Goal: Task Accomplishment & Management: Use online tool/utility

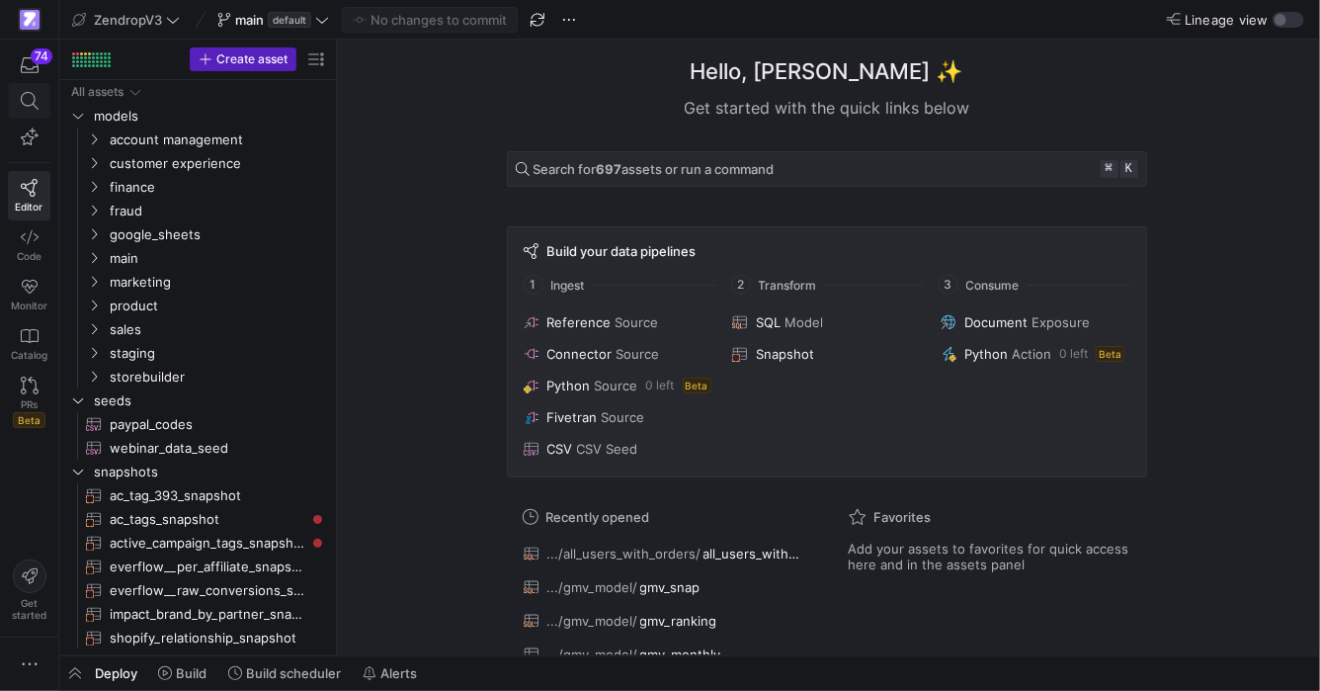
click at [49, 98] on span at bounding box center [29, 101] width 41 height 34
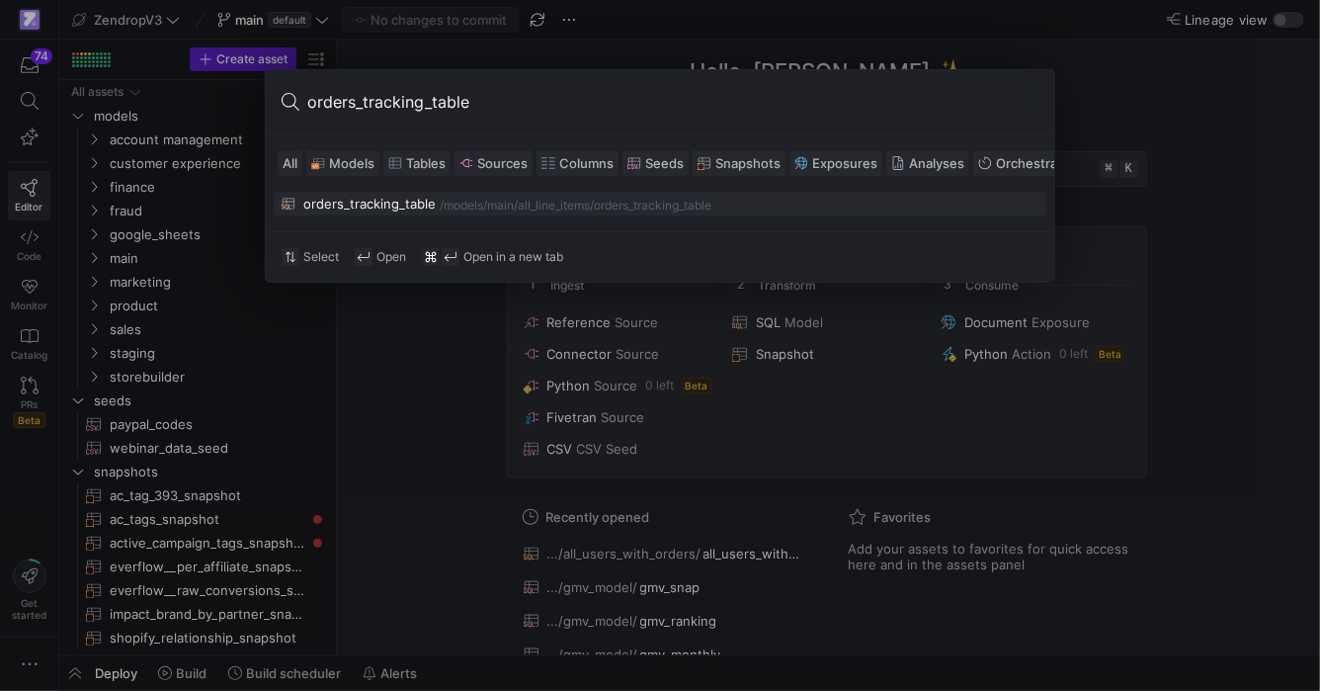
type input "orders_tracking_table"
click at [448, 196] on div "orders_tracking_table /models/ main/all_line_items /orders_tracking_table" at bounding box center [660, 204] width 757 height 16
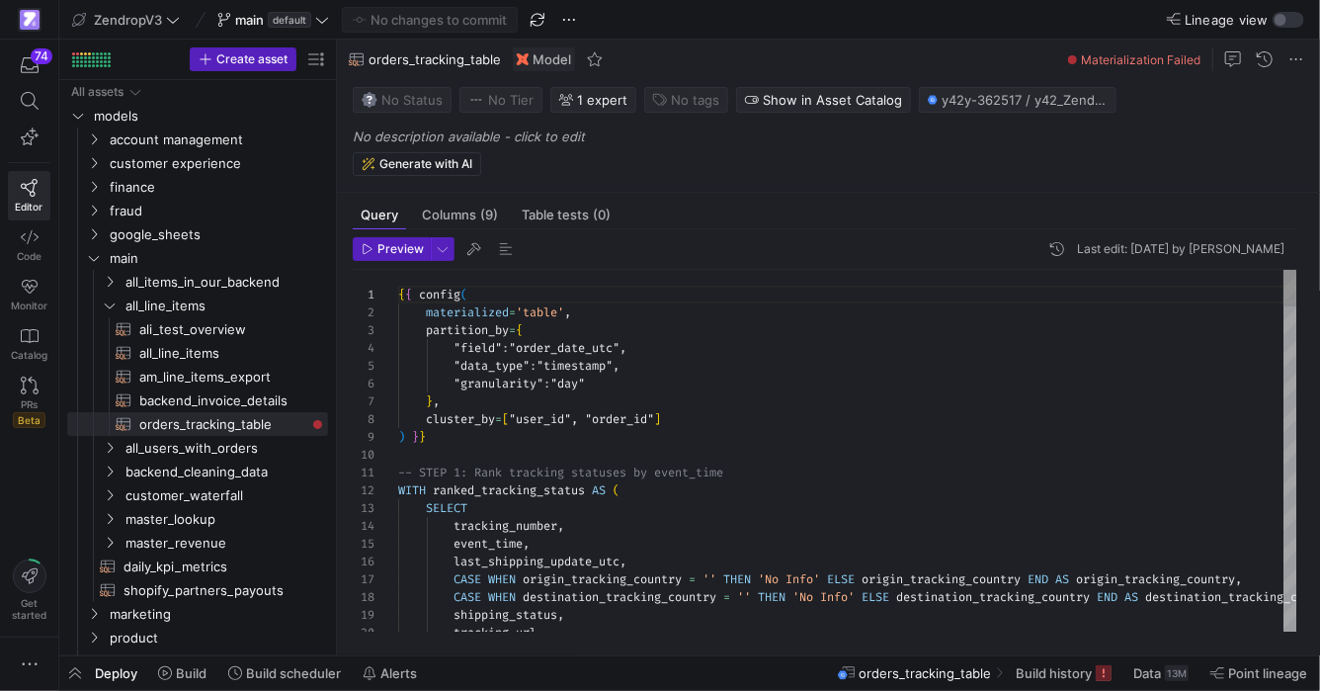
scroll to position [178, 0]
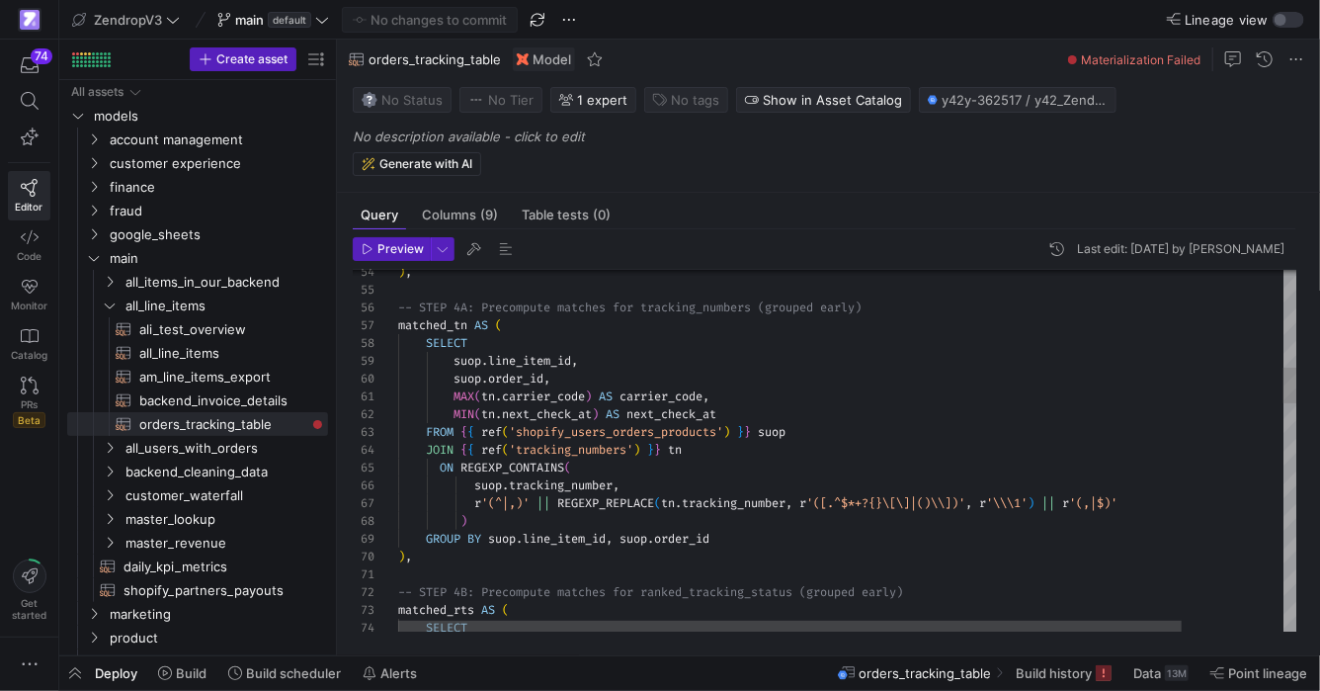
type textarea "MAX(tn.carrier_code) AS carrier_code, MIN([GEOGRAPHIC_DATA][DOMAIN_NAME]_check_…"
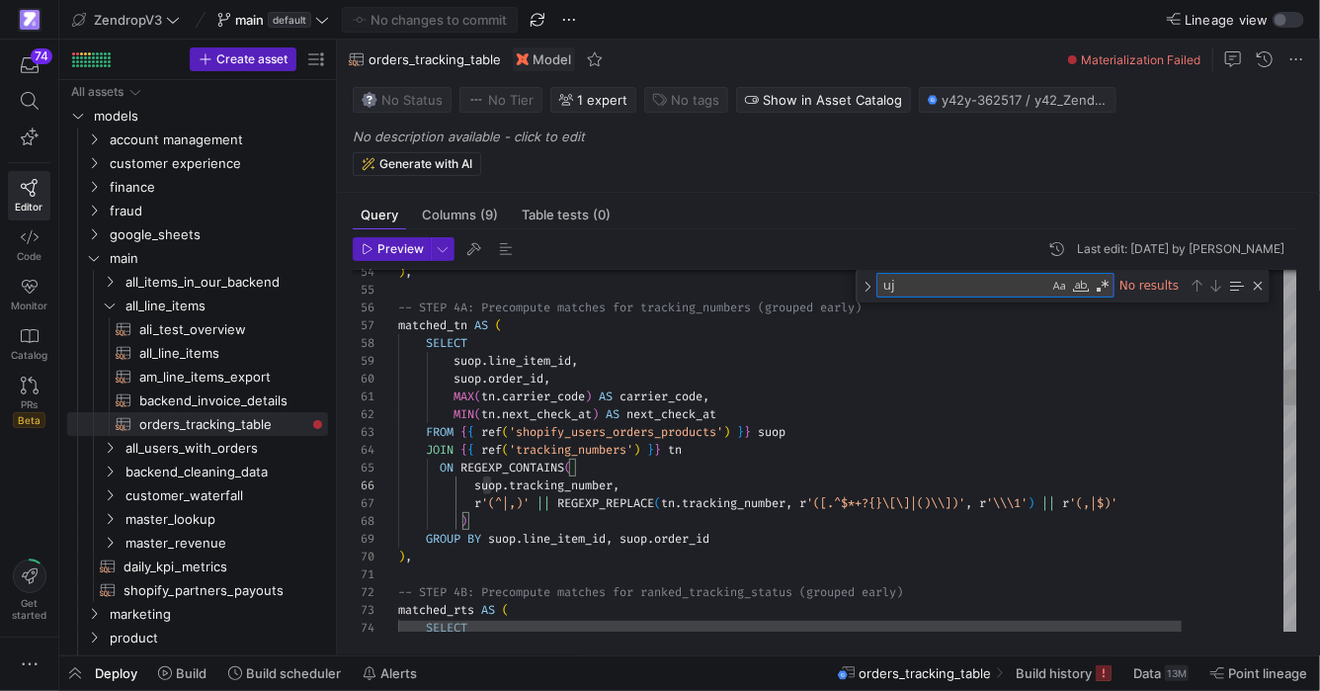
scroll to position [70, 93]
type textarea "u"
type textarea "-- STEP 4B: Precompute matches for ranked_tracking_status (grouped early) match…"
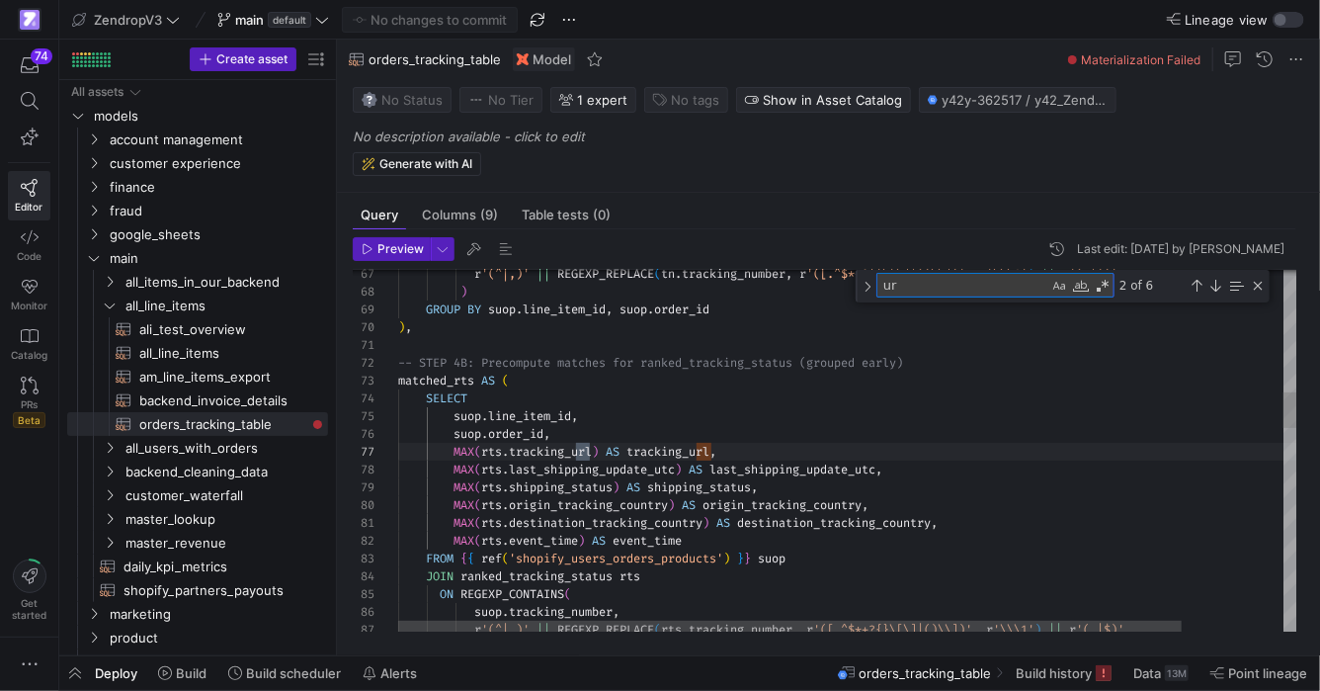
scroll to position [178, 199]
type textarea "url"
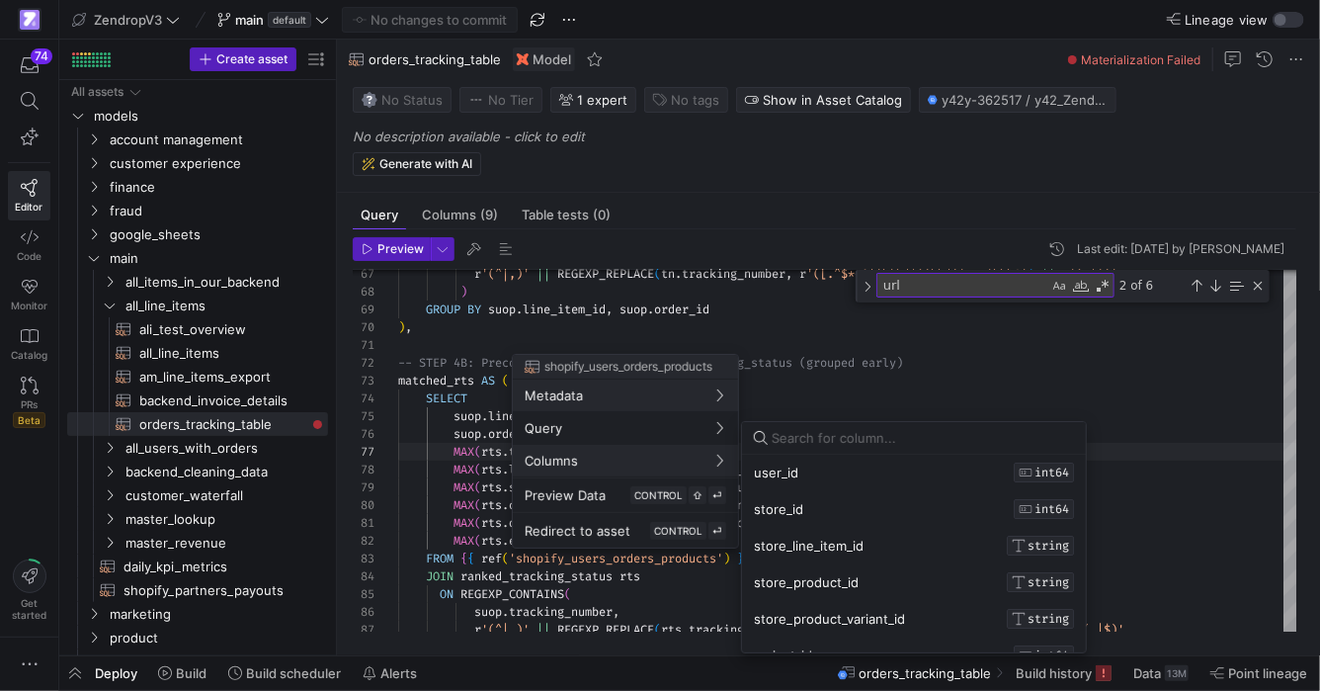
click at [470, 484] on div at bounding box center [660, 345] width 1320 height 691
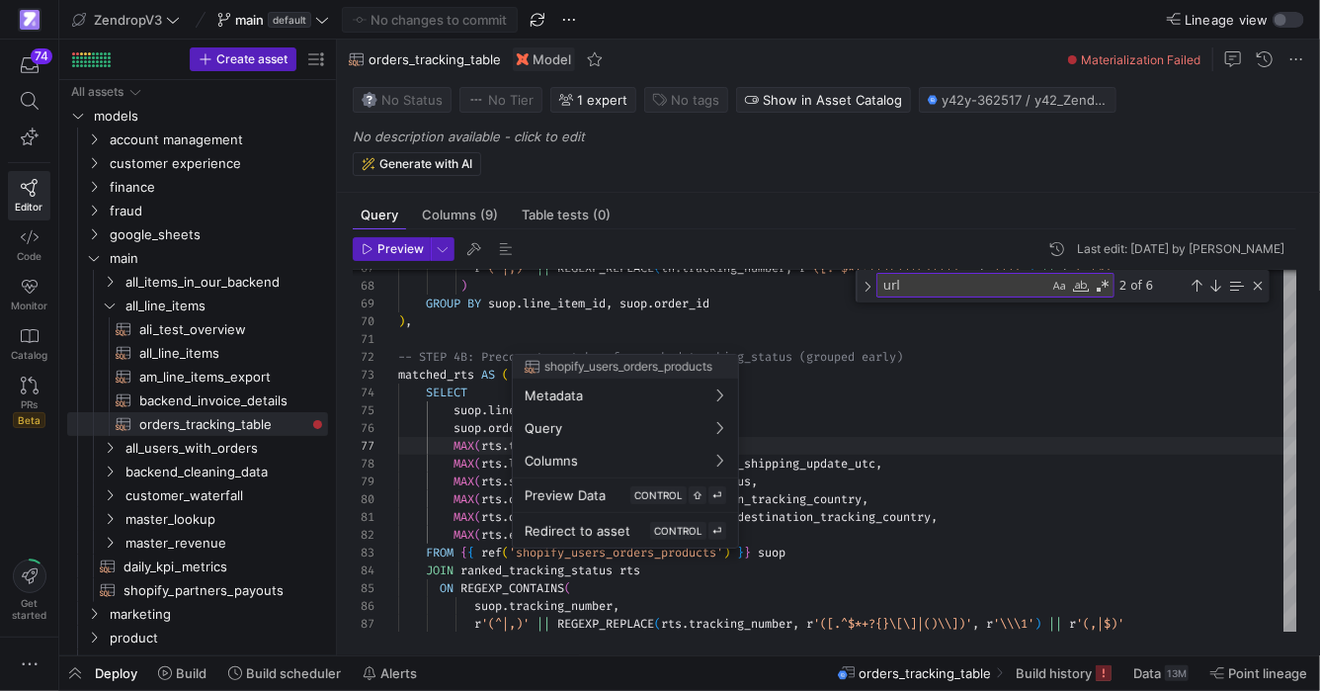
click at [666, 584] on div at bounding box center [660, 345] width 1320 height 691
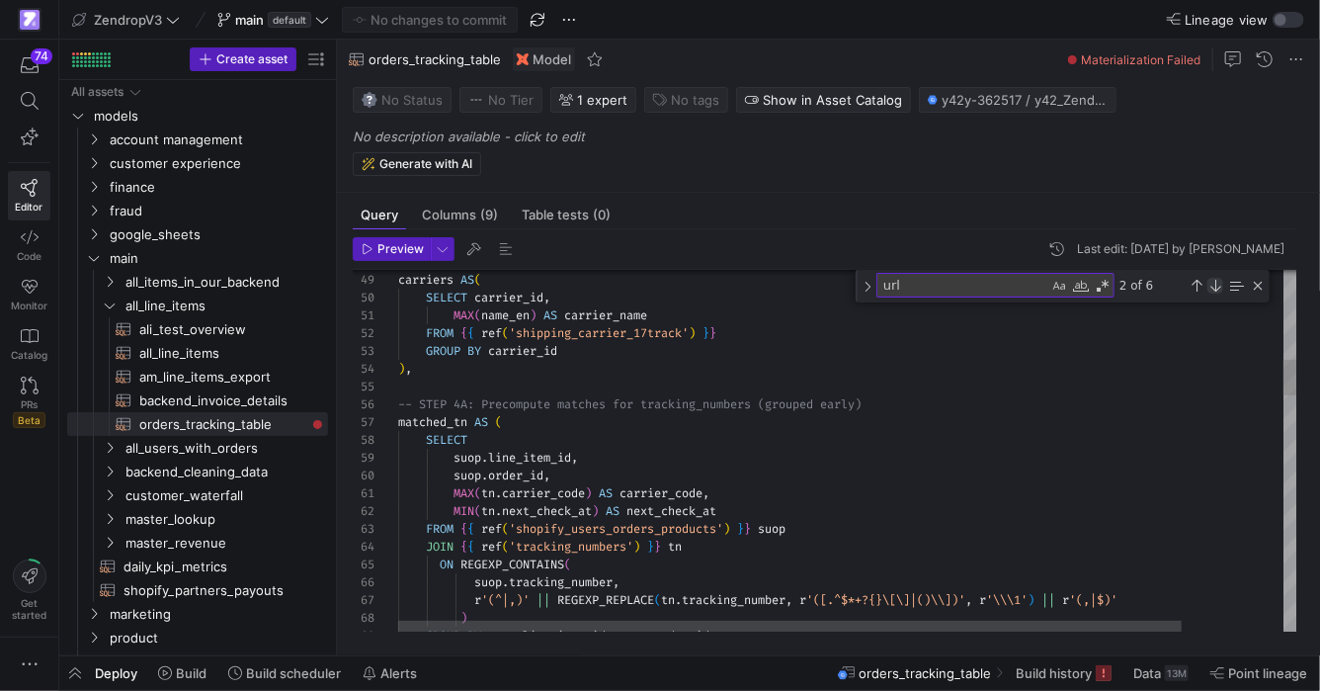
click at [1208, 285] on div "Next Match (Enter)" at bounding box center [1215, 286] width 16 height 16
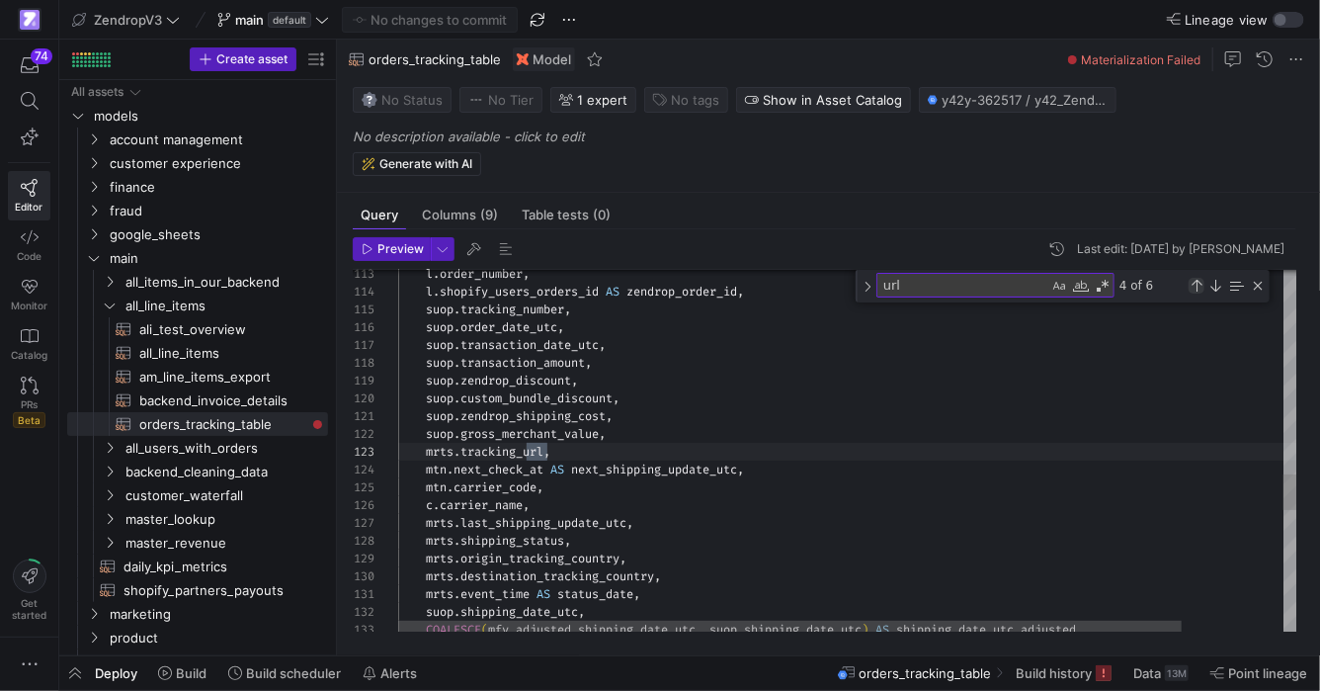
click at [1201, 286] on div "Previous Match (⇧Enter)" at bounding box center [1197, 286] width 16 height 16
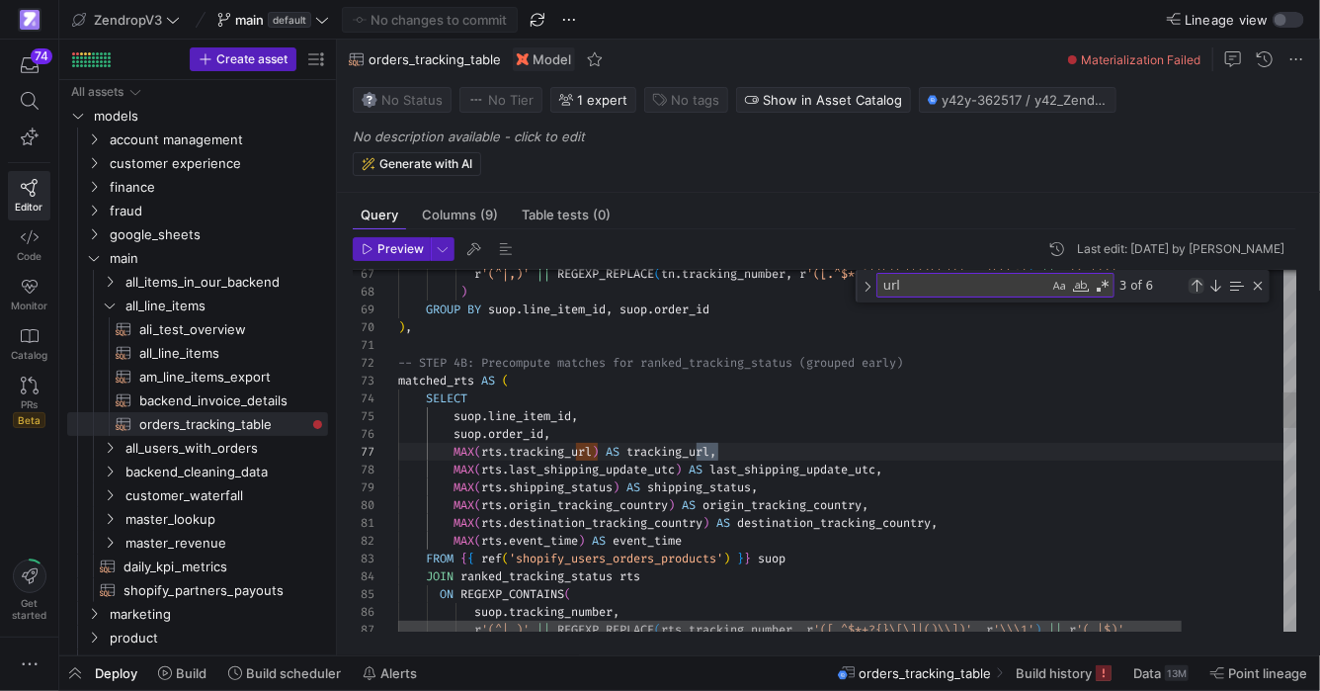
click at [1201, 286] on div "Previous Match (⇧Enter)" at bounding box center [1197, 286] width 16 height 16
type textarea "-- STEP 1: Rank tracking statuses by event_time WITH ranked_tracking_status AS …"
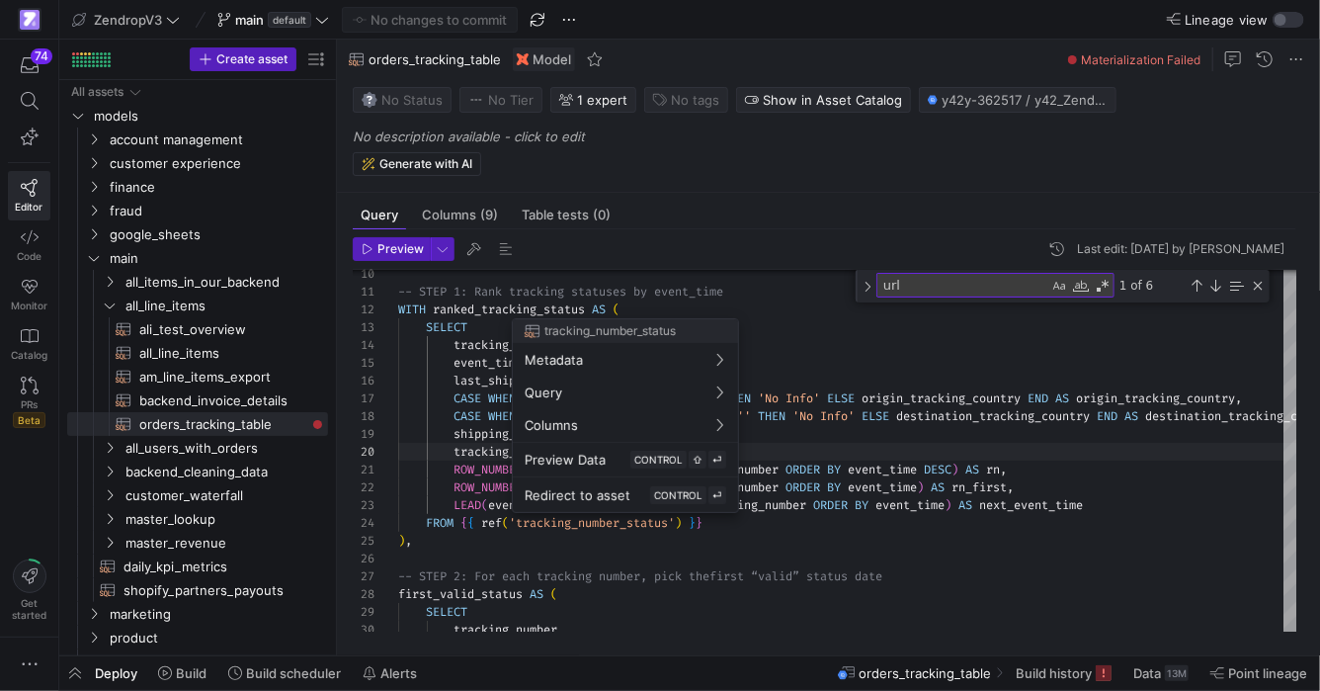
click at [596, 521] on div at bounding box center [660, 345] width 1320 height 691
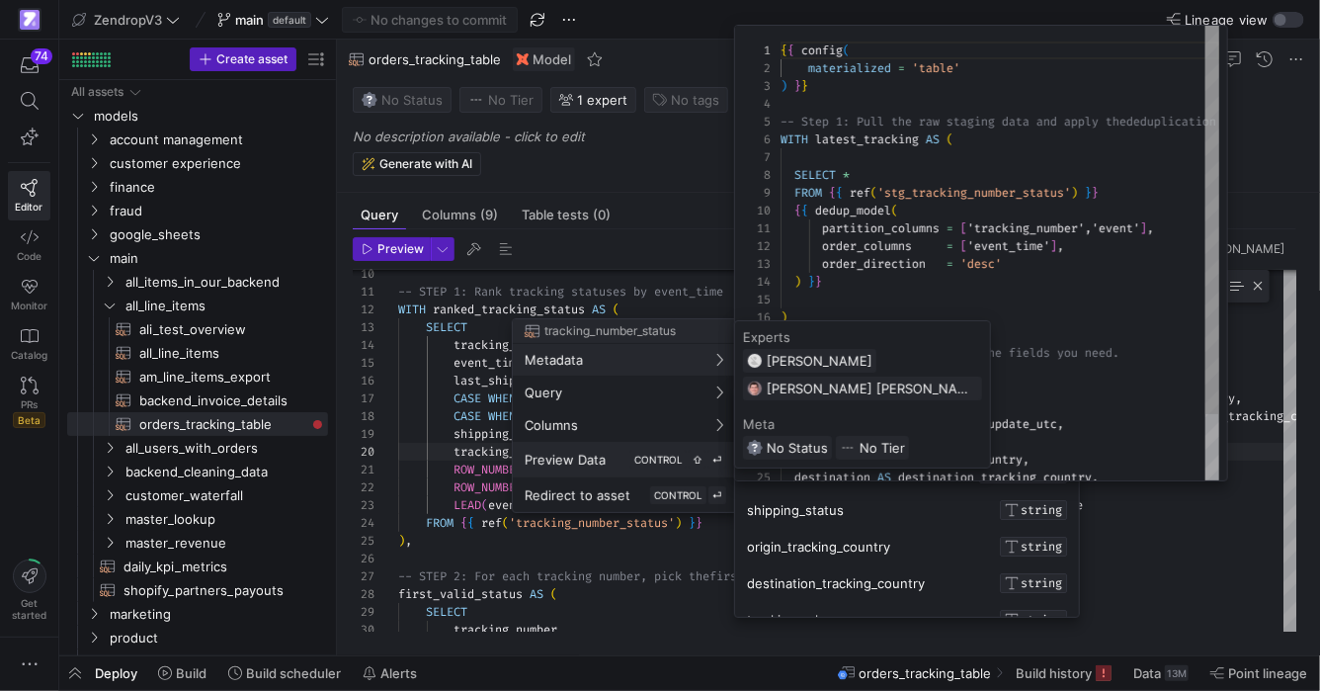
scroll to position [178, 0]
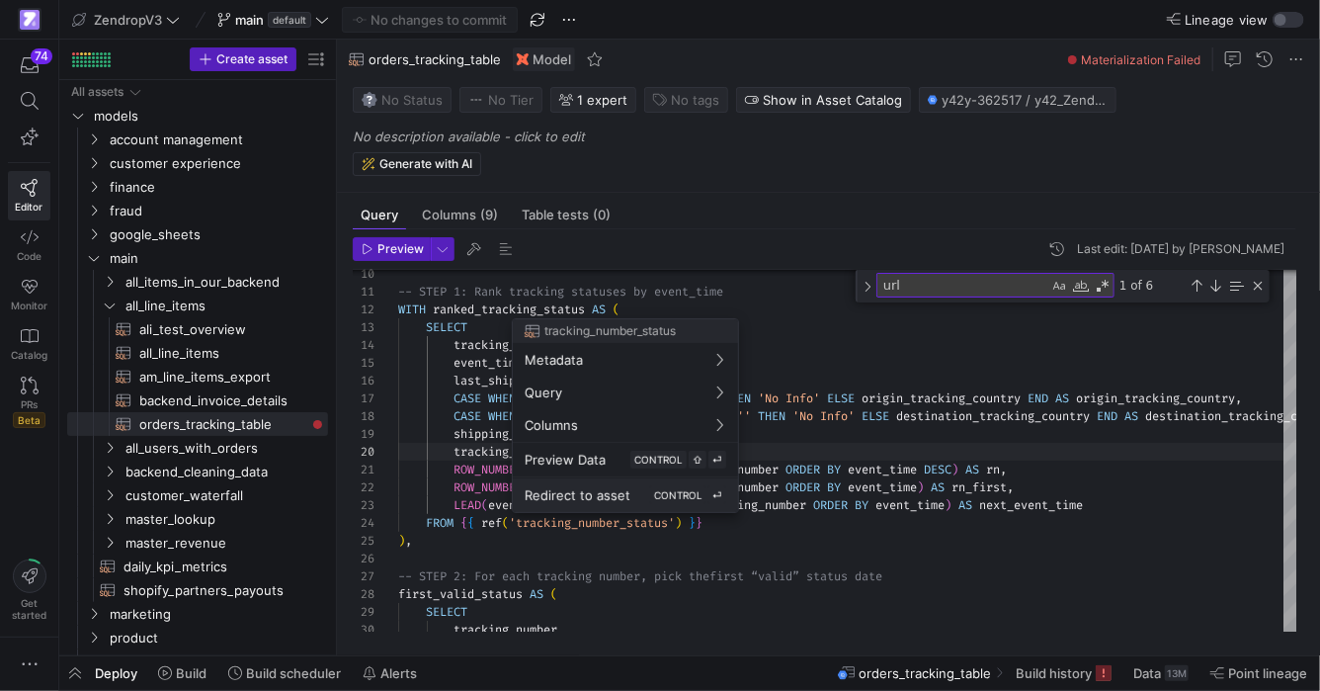
click at [624, 491] on span "Redirect to asset" at bounding box center [578, 495] width 106 height 16
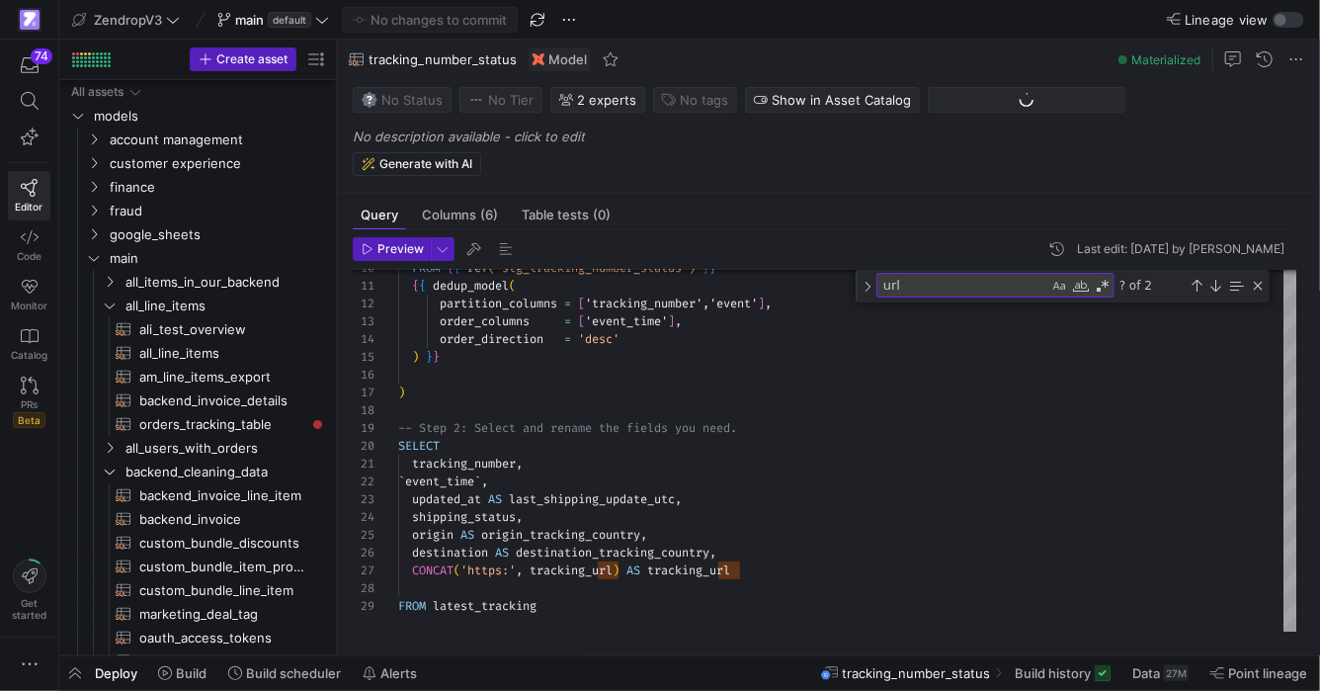
scroll to position [445, 0]
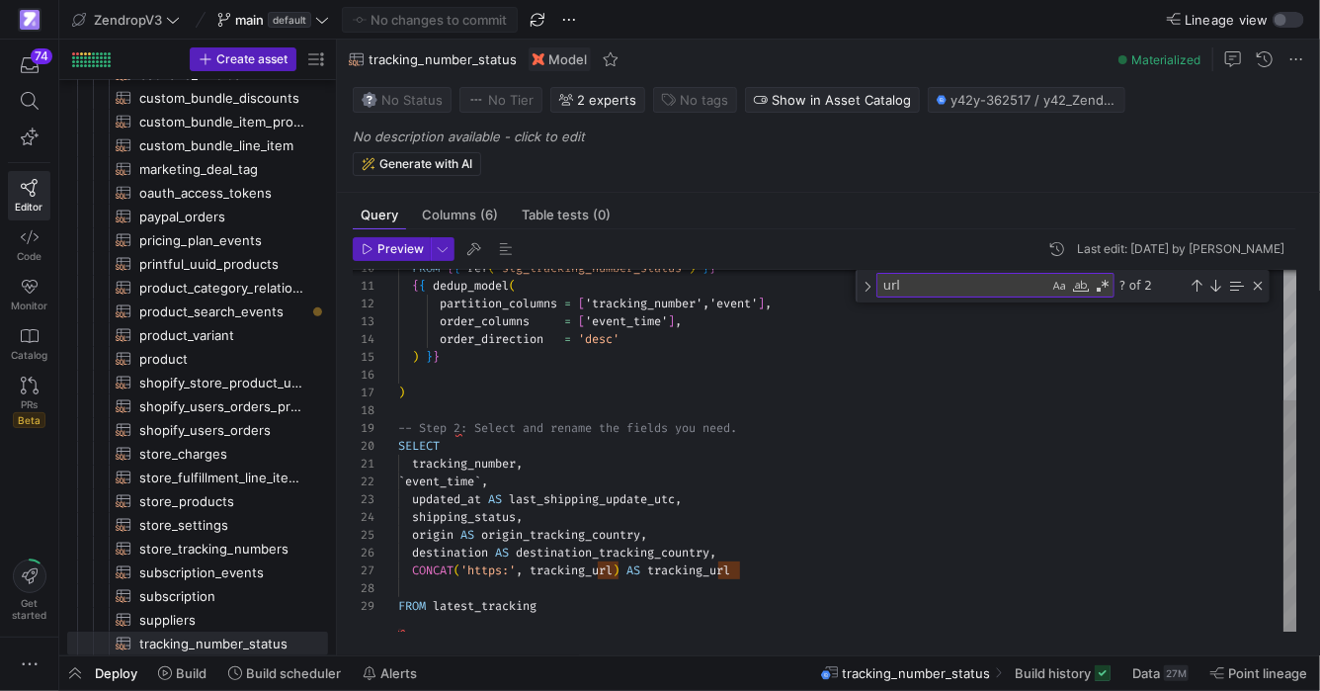
click at [959, 294] on textarea "url" at bounding box center [962, 285] width 171 height 23
type textarea "`event_time`, updated_at AS last_shipping_update_utc, shipping_status, origin A…"
click at [561, 568] on div "{ { dedup_model ( partition_columns = [ 'tracking_number','event' ] , order_col…" at bounding box center [847, 350] width 899 height 564
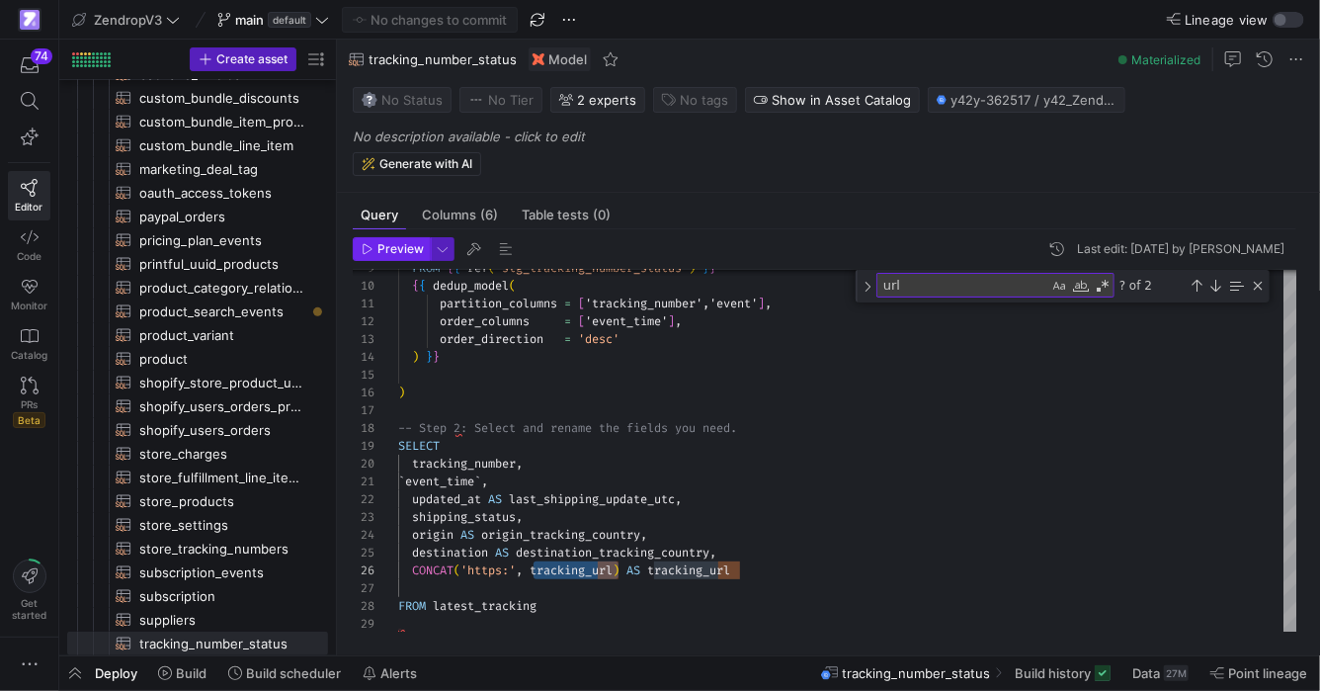
click at [398, 255] on span "Preview" at bounding box center [400, 249] width 46 height 14
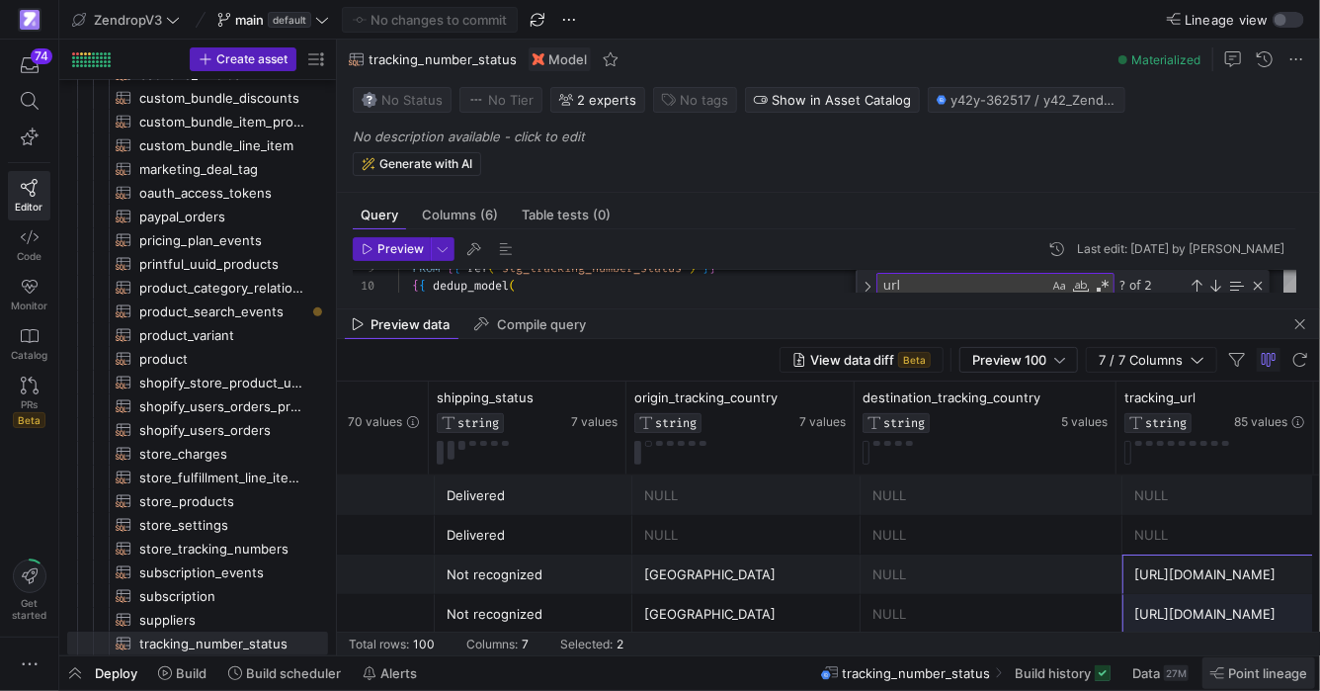
scroll to position [79, 0]
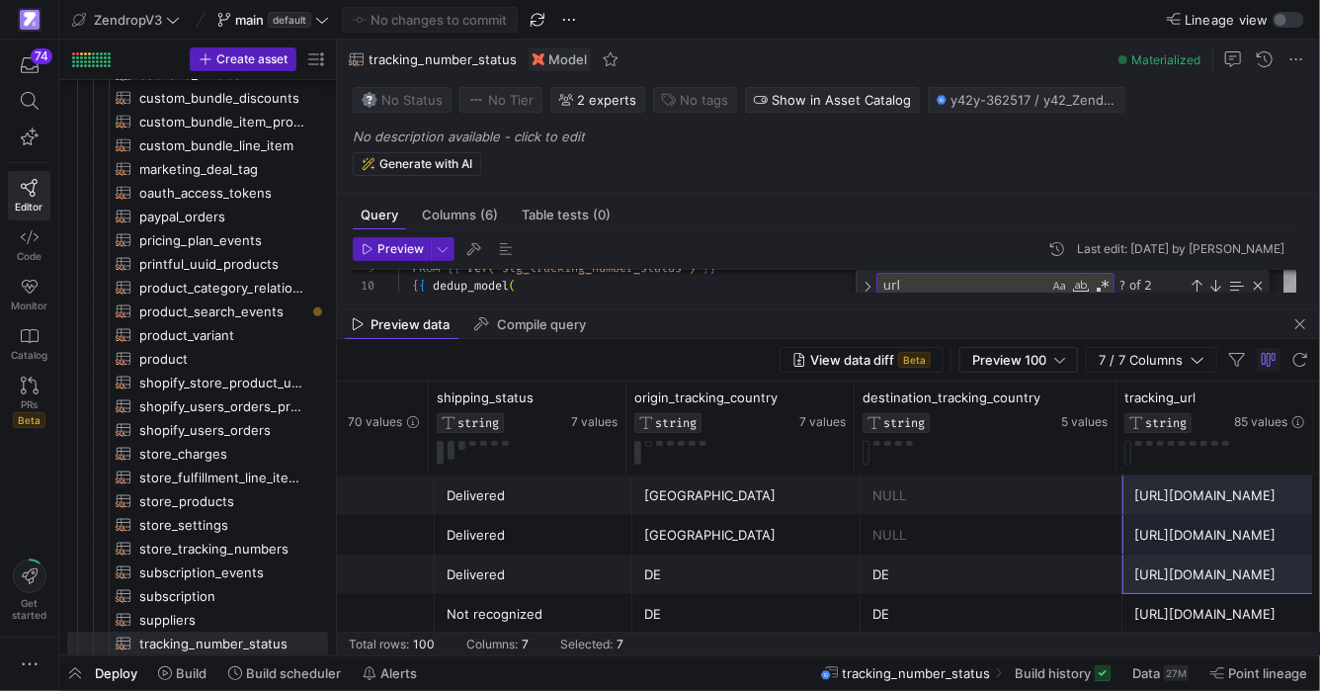
drag, startPoint x: 1204, startPoint y: 585, endPoint x: 1209, endPoint y: 550, distance: 35.1
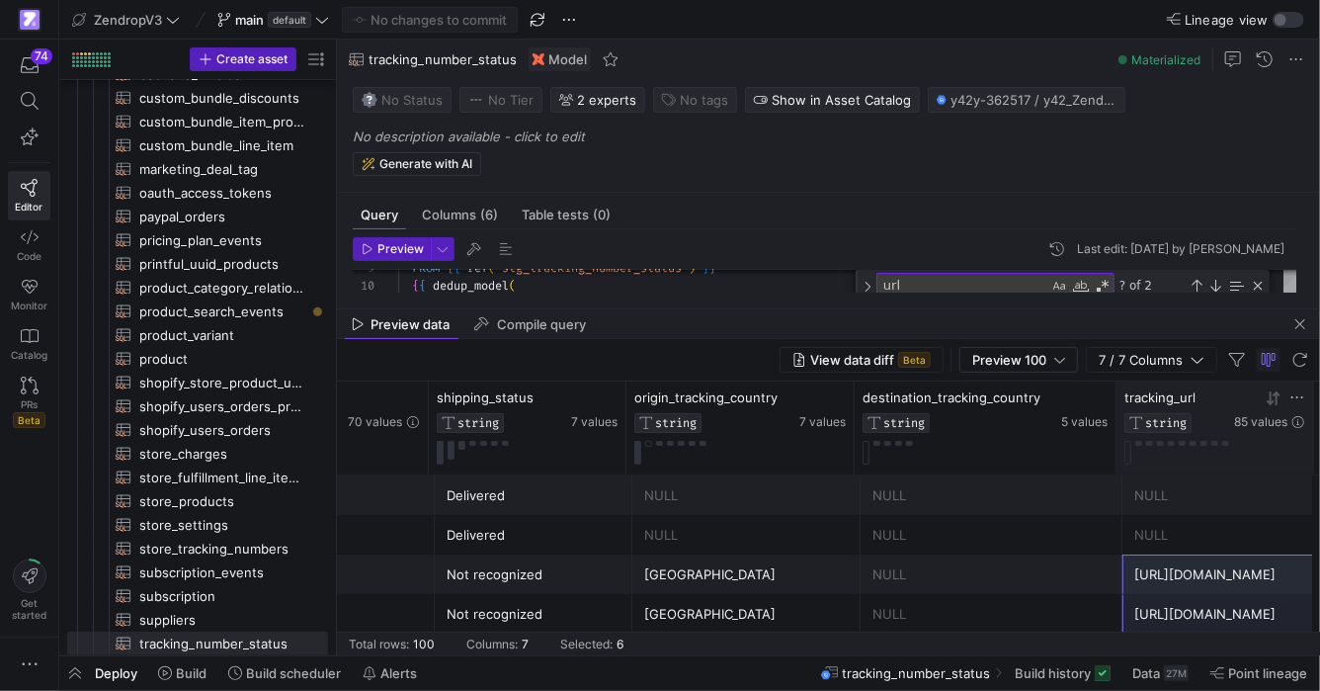
click at [1277, 402] on icon at bounding box center [1274, 398] width 16 height 16
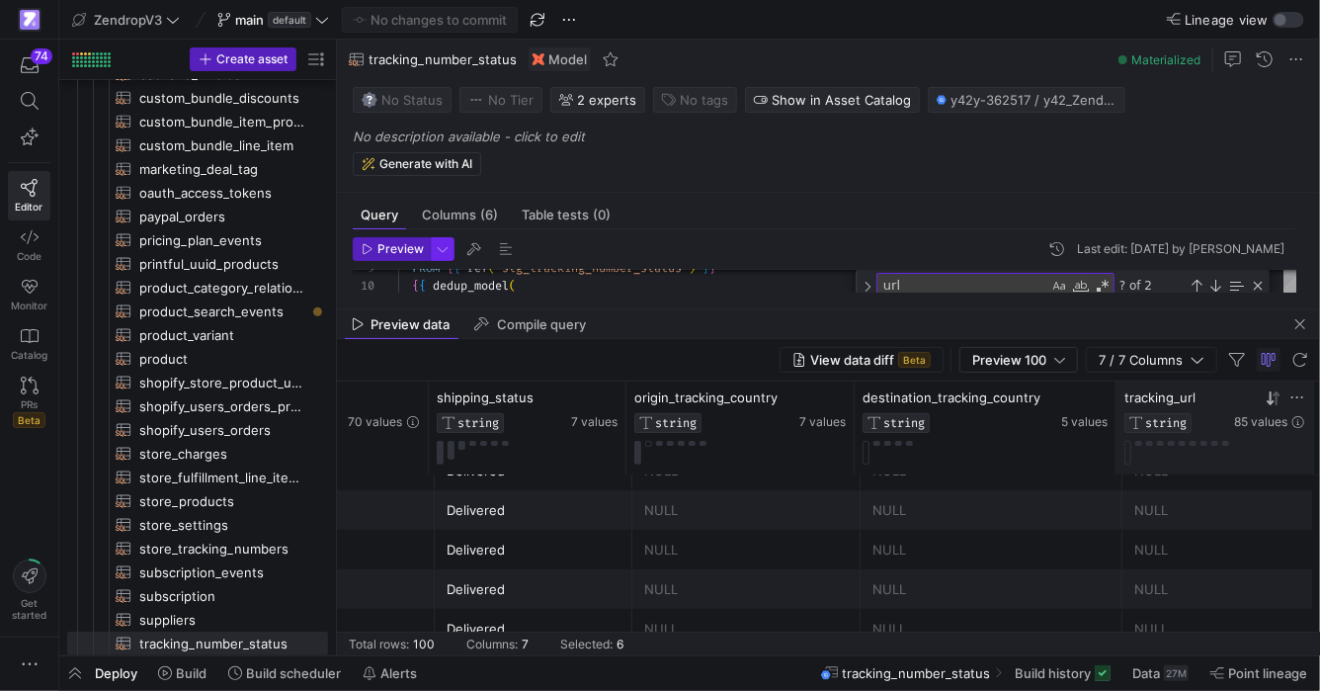
click at [441, 252] on span "button" at bounding box center [443, 249] width 22 height 22
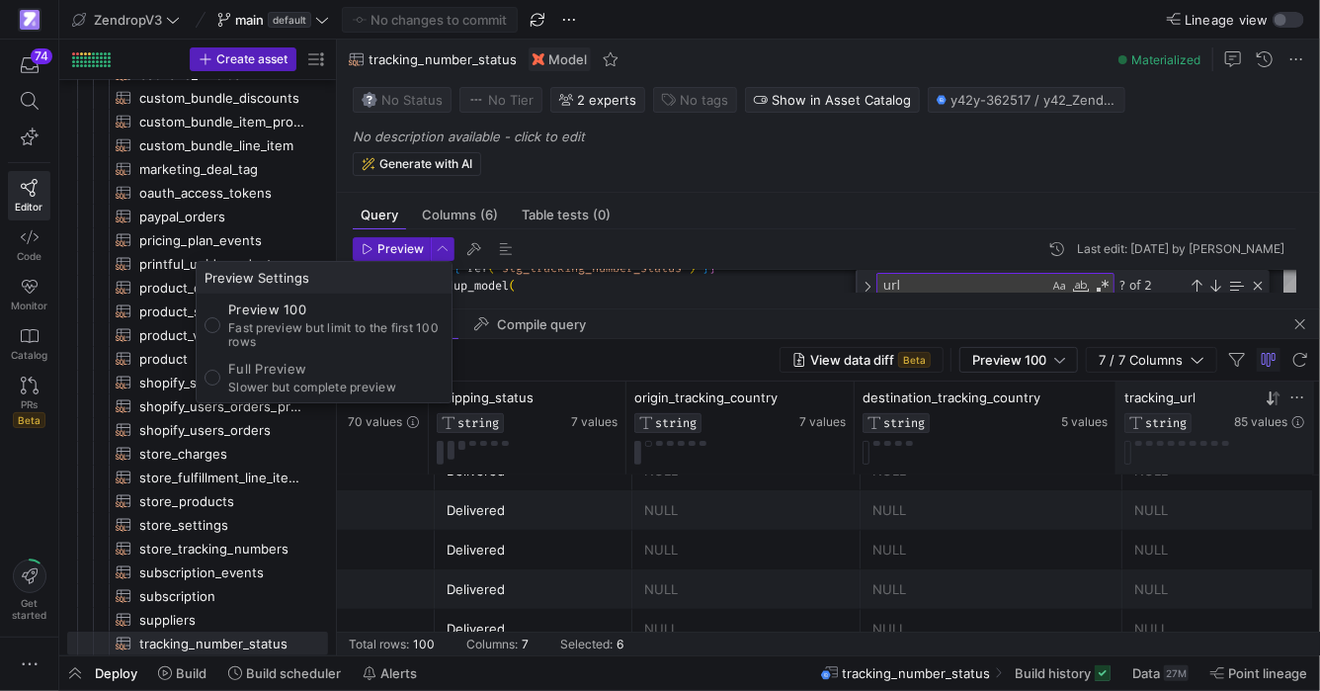
click at [367, 386] on p "Slower but complete preview" at bounding box center [312, 387] width 168 height 14
click at [220, 385] on input "Full Preview Slower but complete preview" at bounding box center [213, 378] width 16 height 16
radio input "true"
click at [419, 250] on div at bounding box center [660, 345] width 1320 height 691
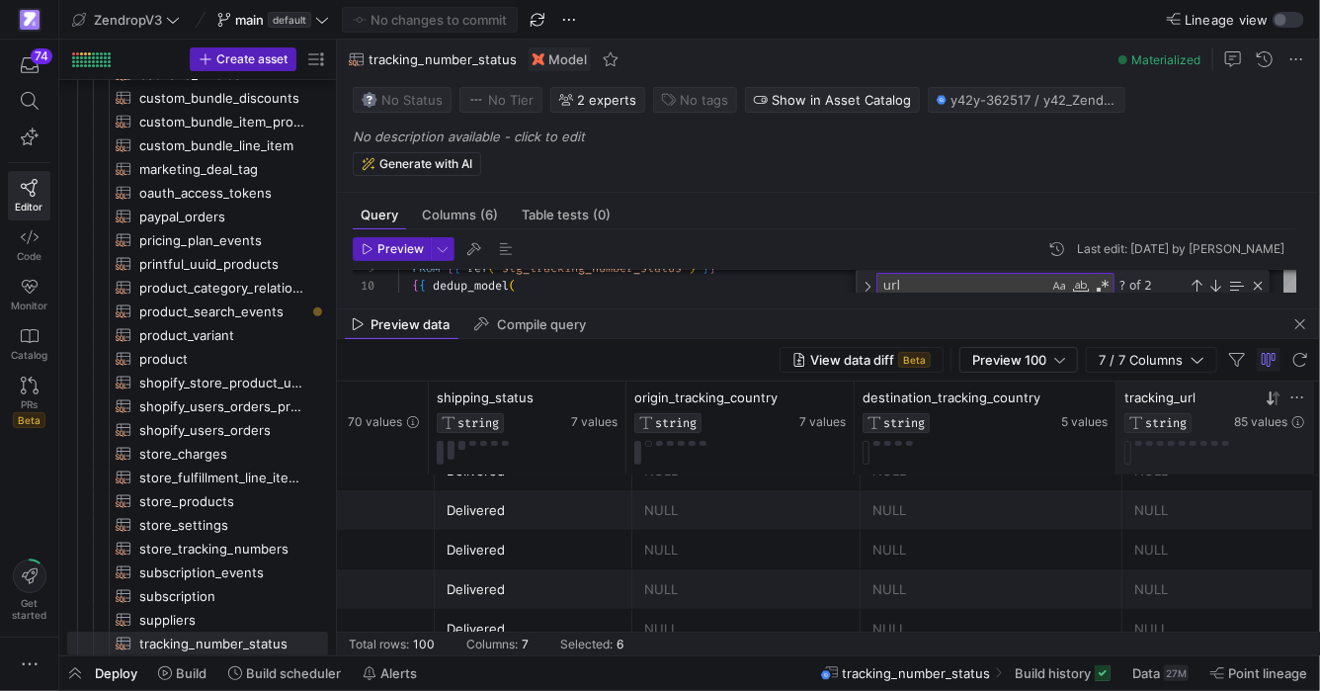
click at [419, 250] on span "Preview" at bounding box center [400, 249] width 46 height 14
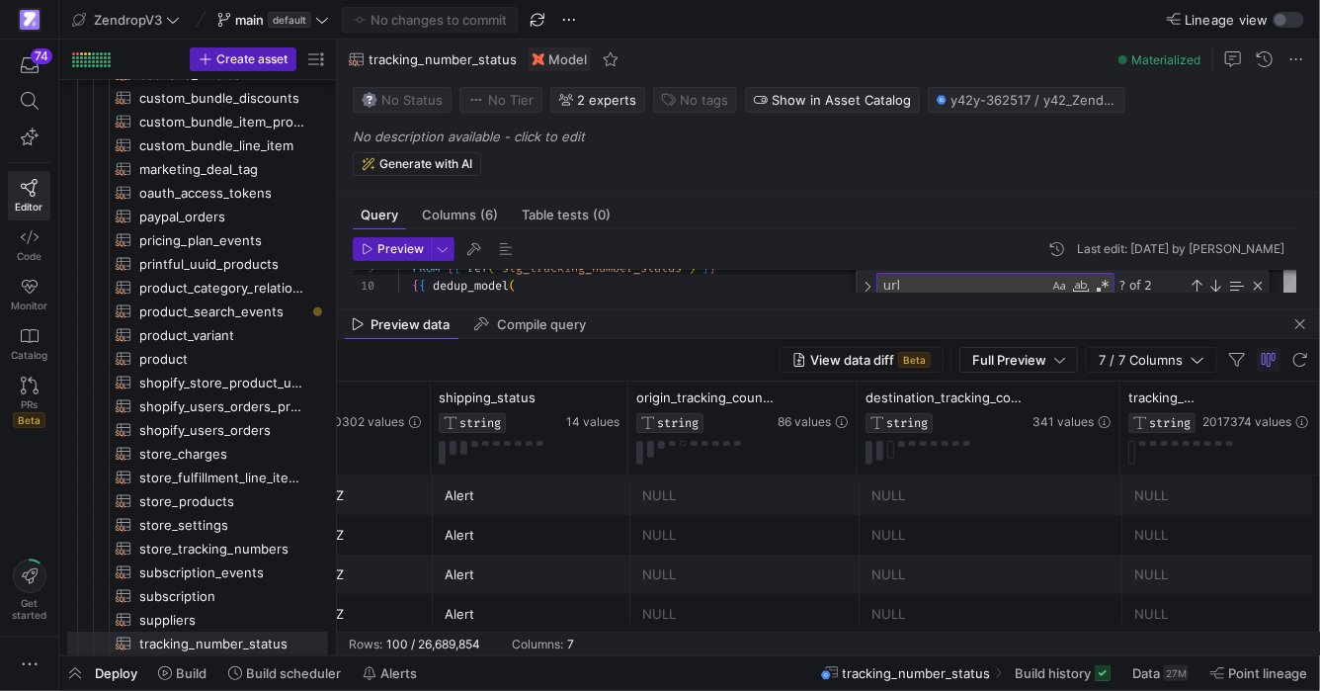
scroll to position [0, 546]
click at [1239, 408] on div "2017374 values" at bounding box center [1251, 409] width 107 height 41
click at [1272, 401] on icon at bounding box center [1269, 398] width 7 height 14
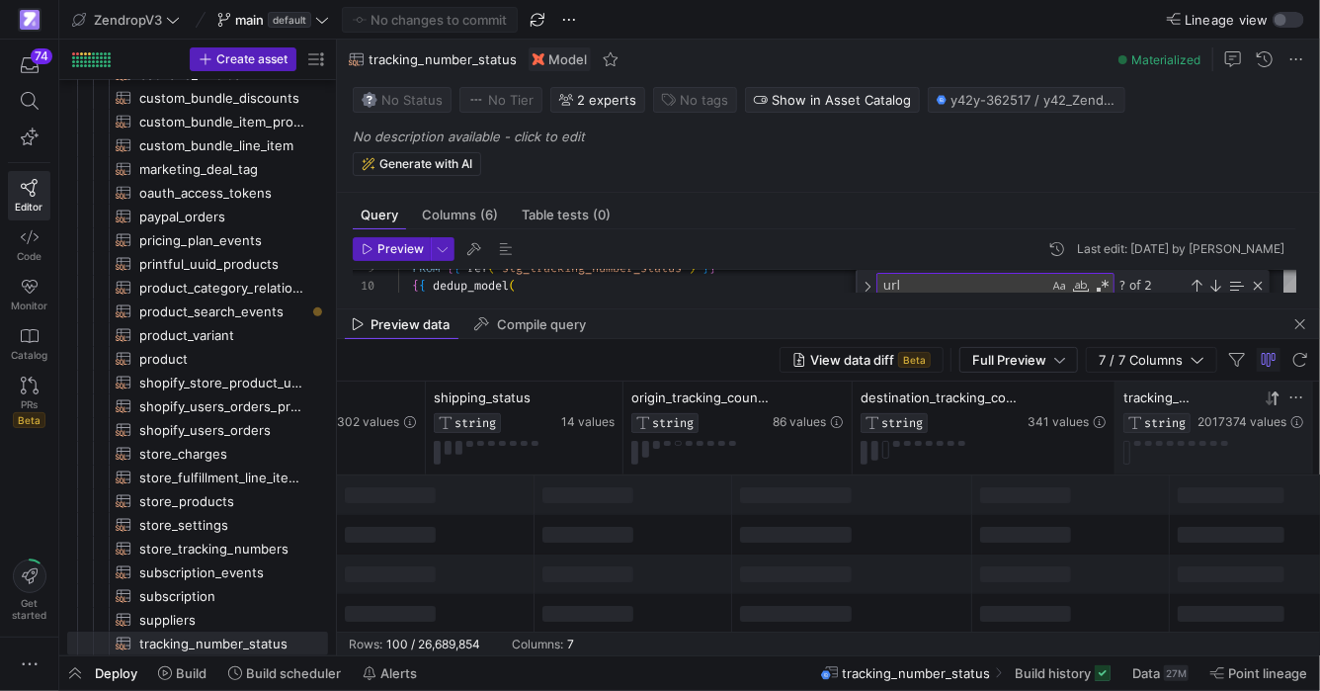
click at [1272, 401] on icon at bounding box center [1269, 398] width 7 height 14
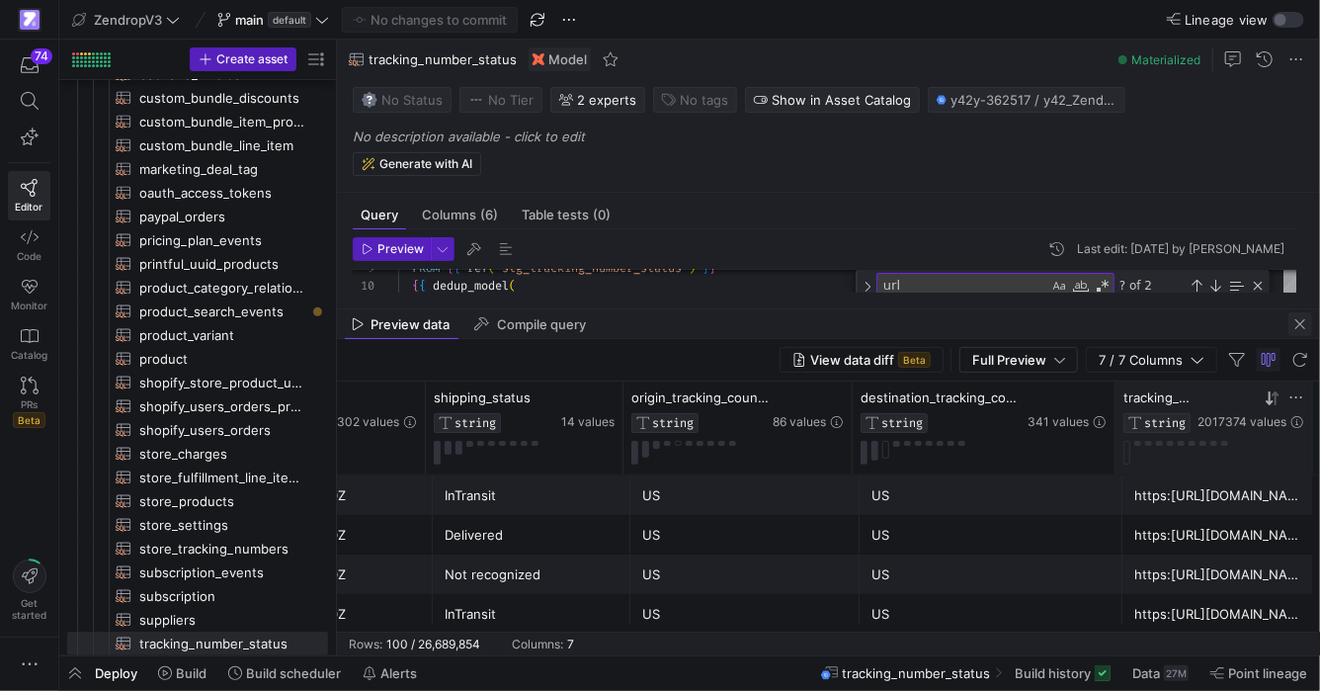
click at [1304, 331] on span "button" at bounding box center [1301, 324] width 24 height 24
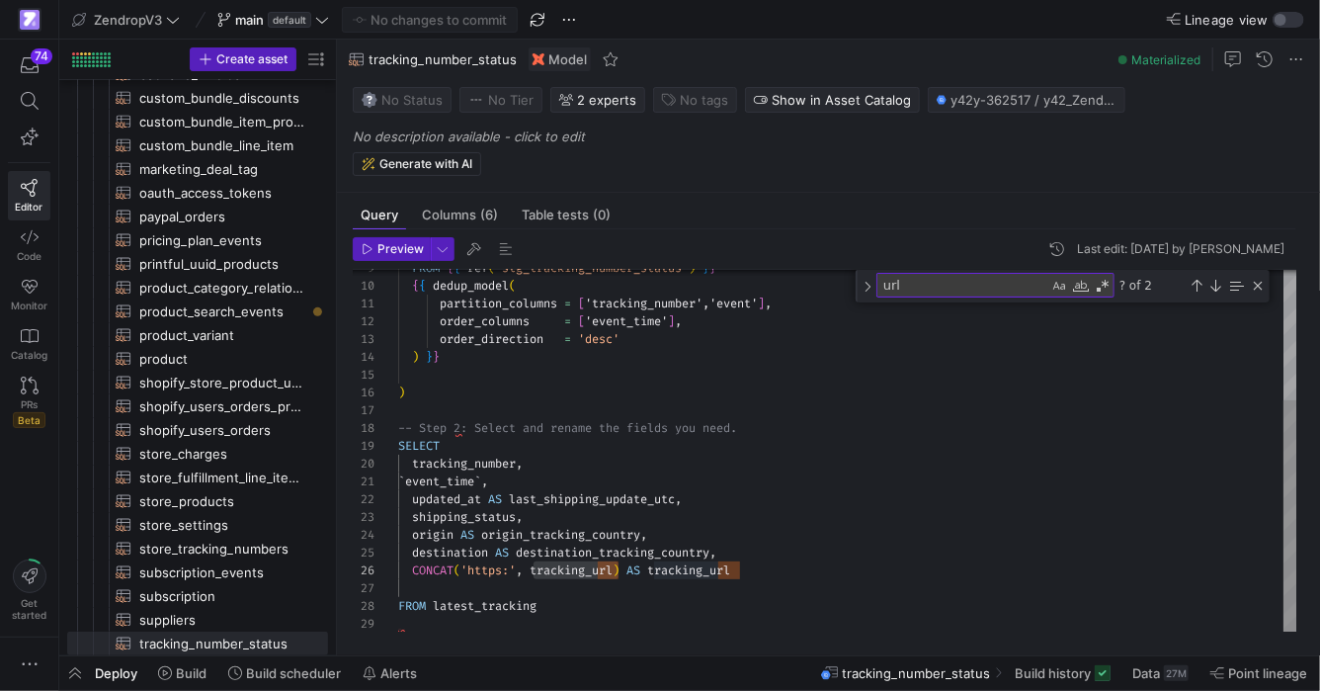
click at [412, 570] on div "{ { dedup_model ( partition_columns = [ 'tracking_number','event' ] , order_col…" at bounding box center [847, 350] width 899 height 564
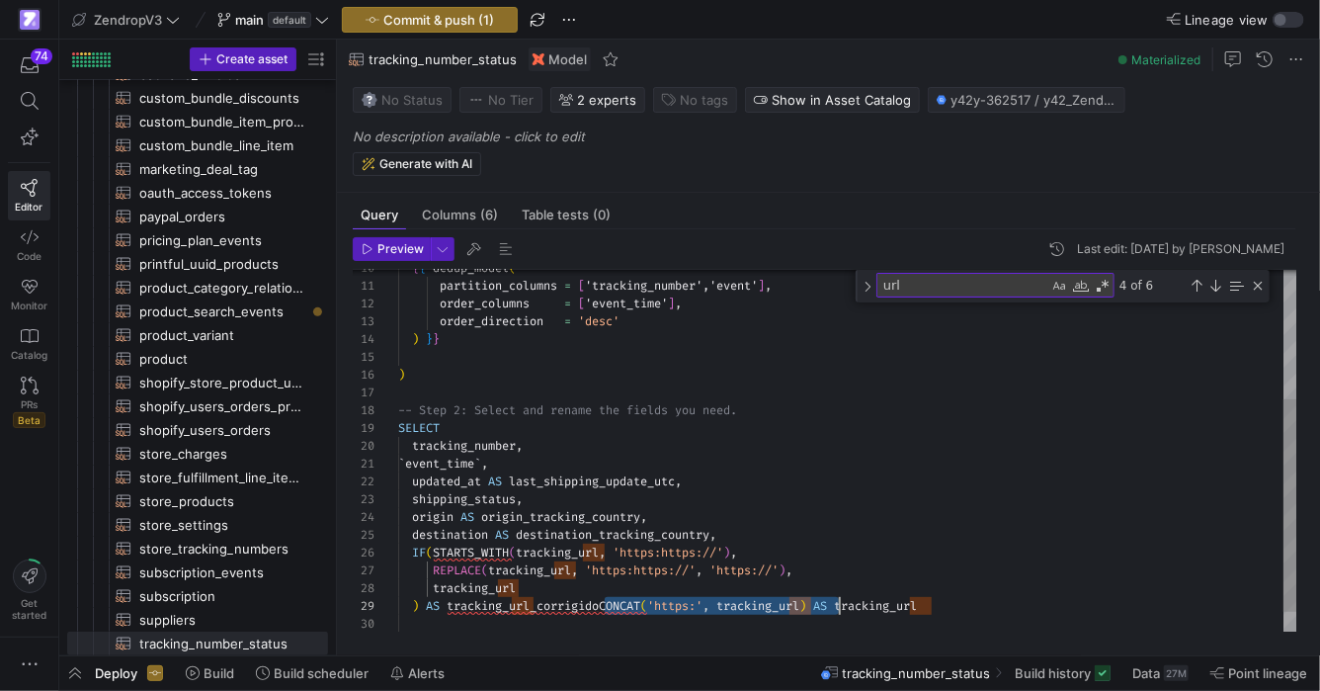
scroll to position [142, 420]
drag, startPoint x: 605, startPoint y: 607, endPoint x: 819, endPoint y: 604, distance: 214.4
click at [819, 604] on div "{ { dedup_model ( partition_columns = [ 'tracking_number','event' ] , order_col…" at bounding box center [847, 359] width 899 height 618
click at [536, 553] on div "{ { dedup_model ( partition_columns = [ 'tracking_number','event' ] , order_col…" at bounding box center [847, 359] width 899 height 618
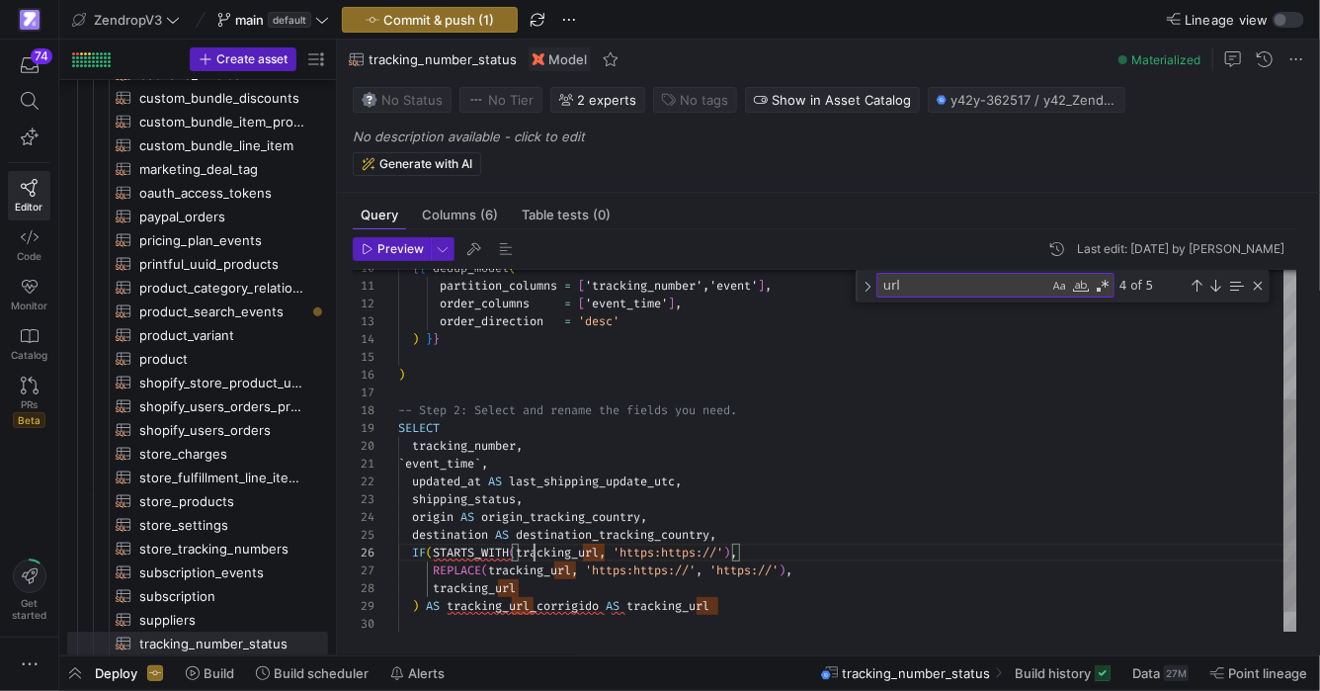
click at [536, 553] on div "{ { dedup_model ( partition_columns = [ 'tracking_number','event' ] , order_col…" at bounding box center [847, 359] width 899 height 618
click at [528, 568] on div "{ { dedup_model ( partition_columns = [ 'tracking_number','event' ] , order_col…" at bounding box center [847, 359] width 899 height 618
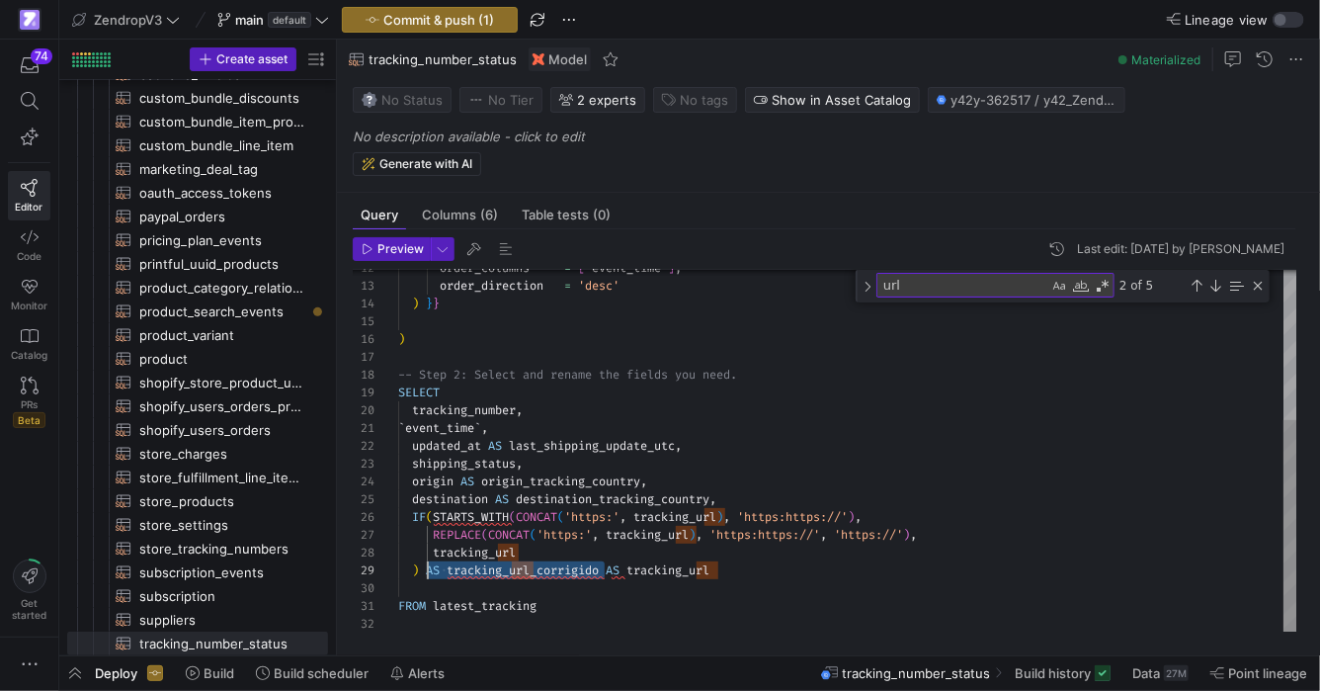
scroll to position [142, 29]
drag, startPoint x: 606, startPoint y: 570, endPoint x: 429, endPoint y: 570, distance: 176.9
click at [429, 570] on div "order_columns = [ 'event_time' ] , order_direction = 'desc' ) } } ) -- Step 2: …" at bounding box center [847, 324] width 899 height 618
type textarea "`event_time`, updated_at AS last_shipping_update_utc, shipping_status, origin A…"
click at [447, 246] on span "button" at bounding box center [443, 249] width 22 height 22
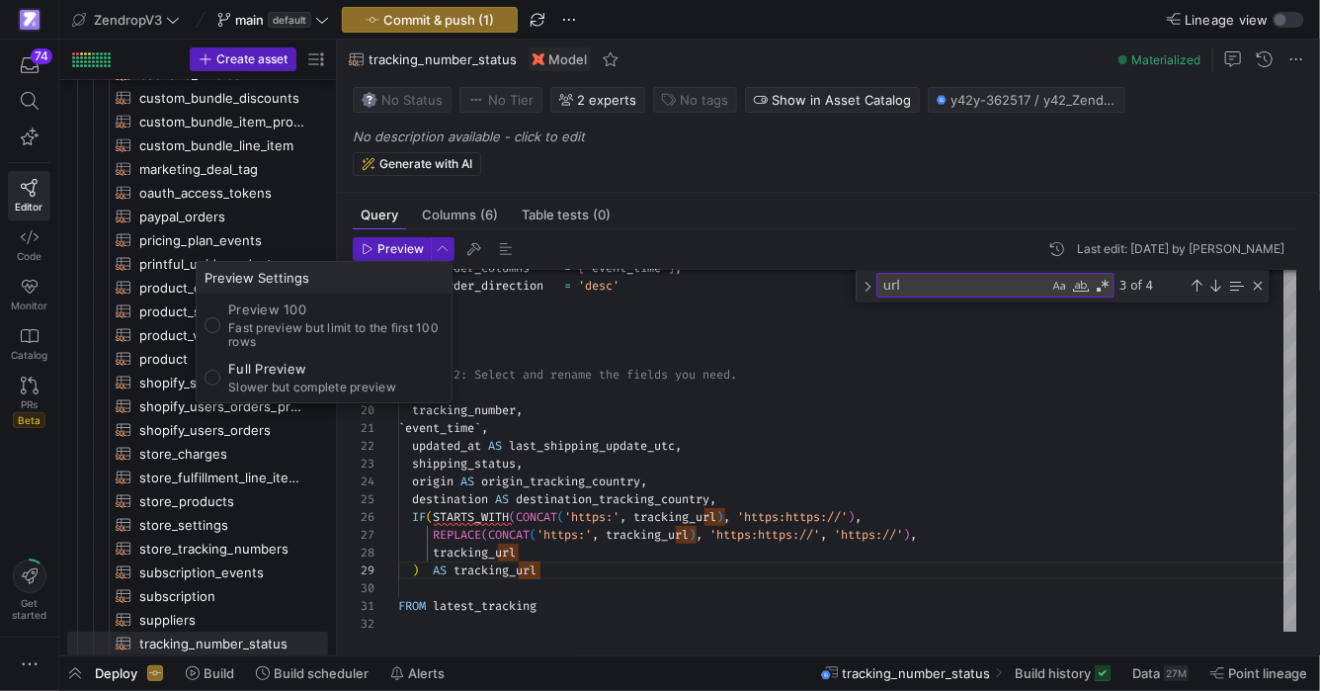
click at [351, 310] on p "Preview 100" at bounding box center [335, 309] width 215 height 16
click at [220, 317] on input "Preview 100 Fast preview but limit to the first 100 rows" at bounding box center [213, 325] width 16 height 16
radio input "true"
click at [795, 473] on div at bounding box center [660, 345] width 1320 height 691
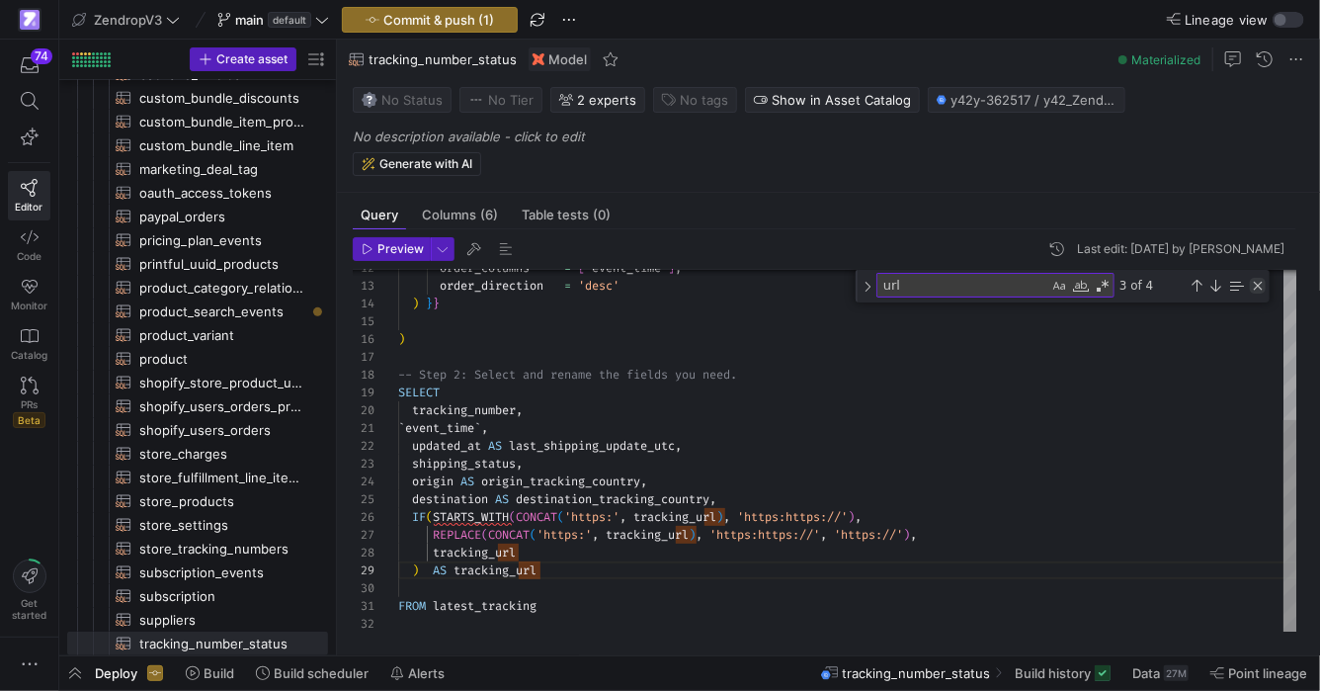
click at [1262, 284] on div "Close (Escape)" at bounding box center [1258, 286] width 16 height 16
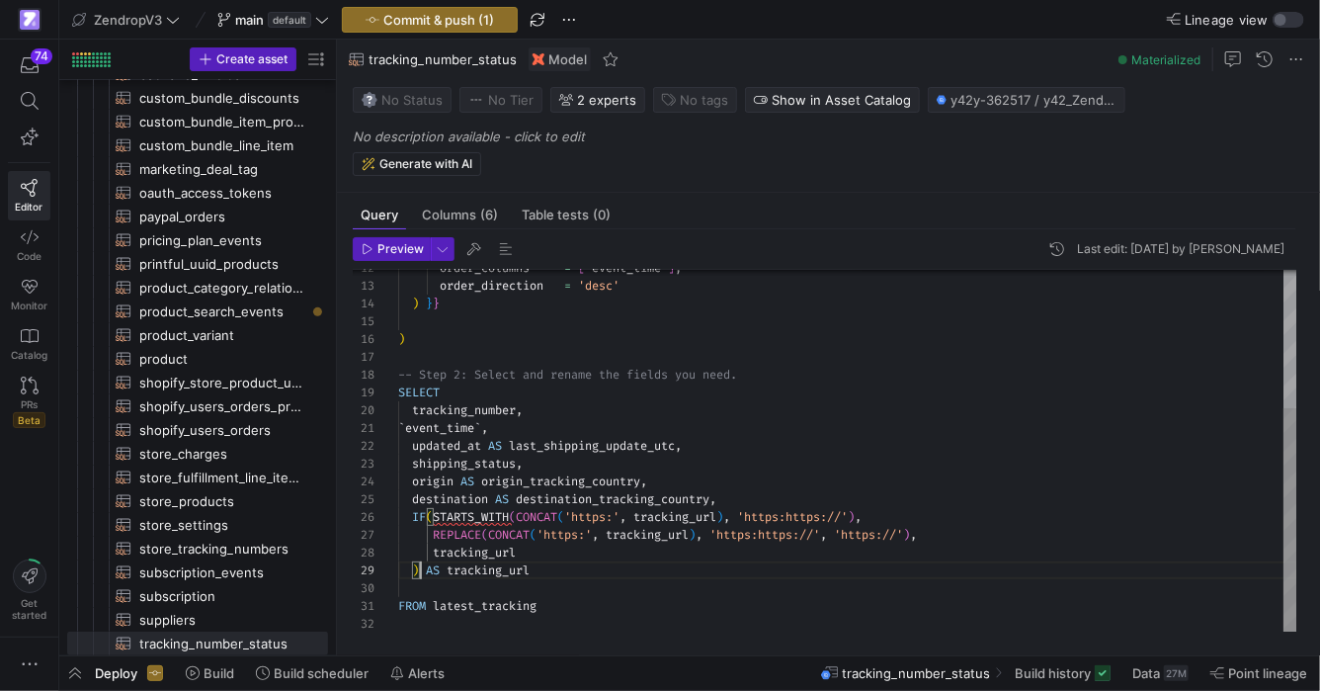
scroll to position [142, 21]
click at [409, 252] on span "Preview" at bounding box center [400, 249] width 46 height 14
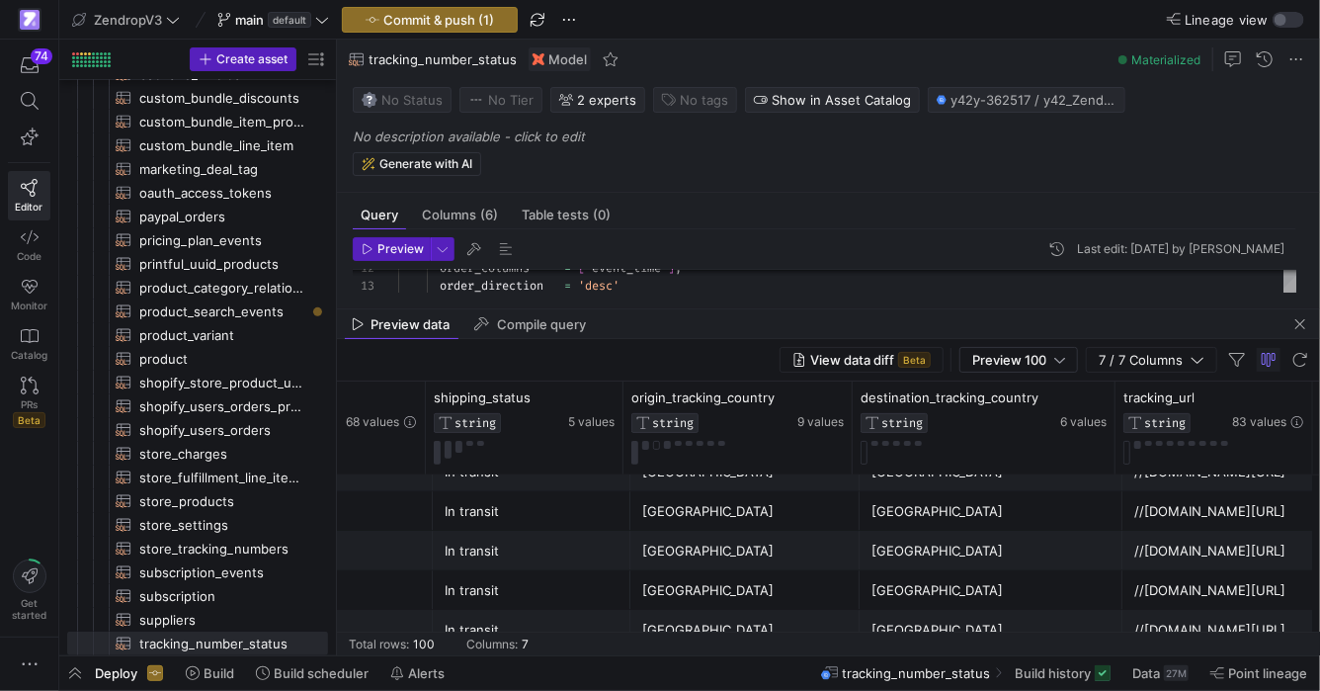
scroll to position [545, 0]
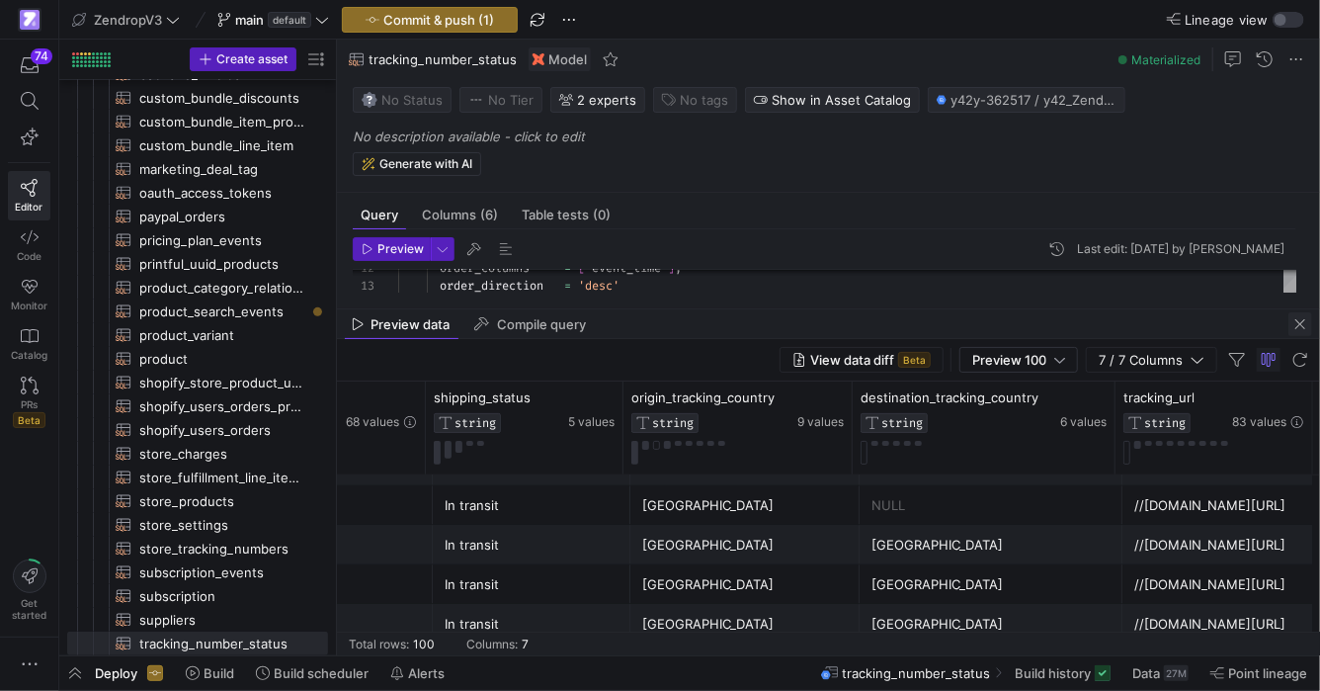
click at [1306, 325] on span "button" at bounding box center [1301, 324] width 24 height 24
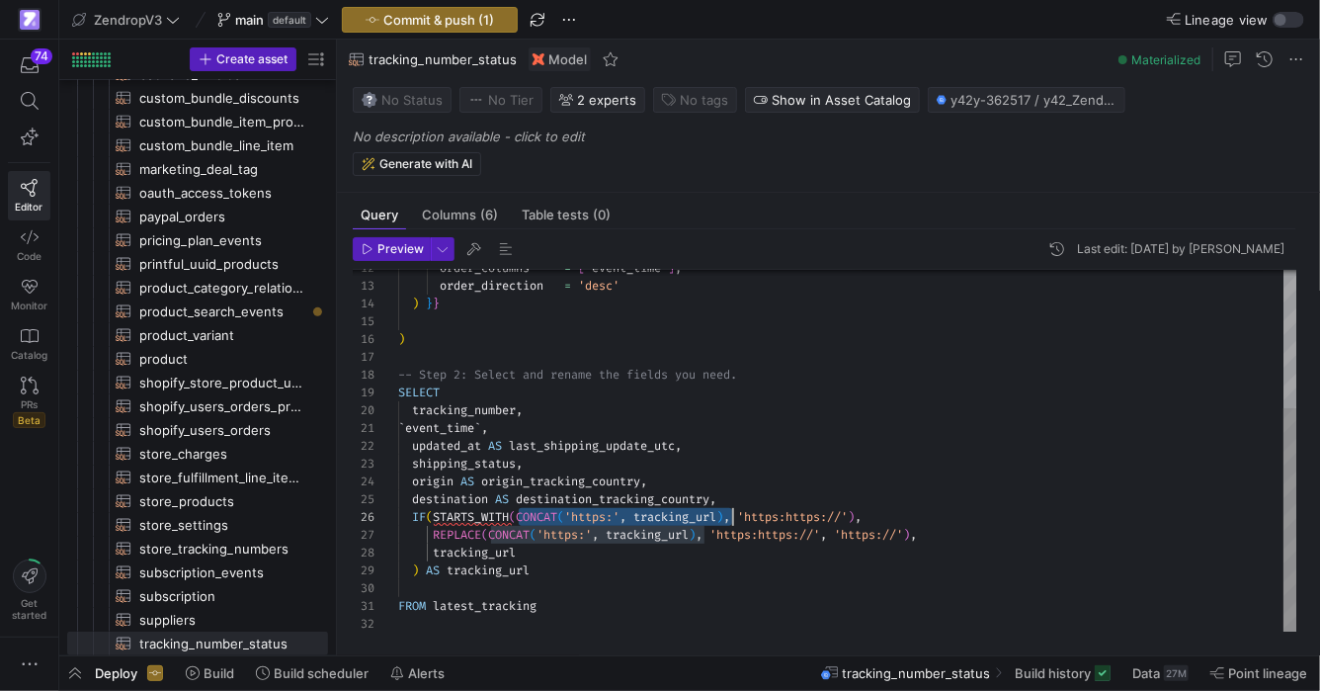
scroll to position [89, 334]
drag, startPoint x: 520, startPoint y: 519, endPoint x: 734, endPoint y: 520, distance: 214.4
click at [734, 520] on div "order_columns = [ 'event_time' ] , order_direction = 'desc' ) } } ) -- Step 2: …" at bounding box center [847, 339] width 899 height 585
click at [618, 563] on div "order_columns = [ 'event_time' ] , order_direction = 'desc' ) } } ) -- Step 2: …" at bounding box center [847, 339] width 899 height 585
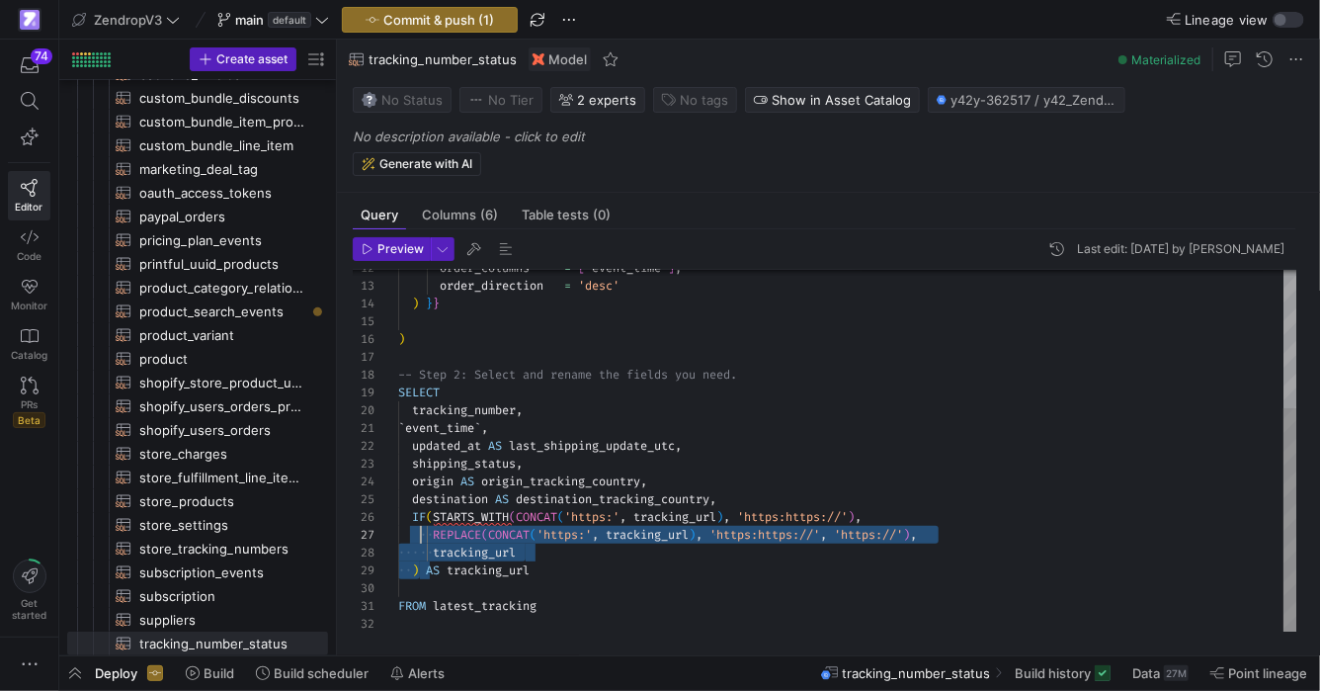
scroll to position [89, 14]
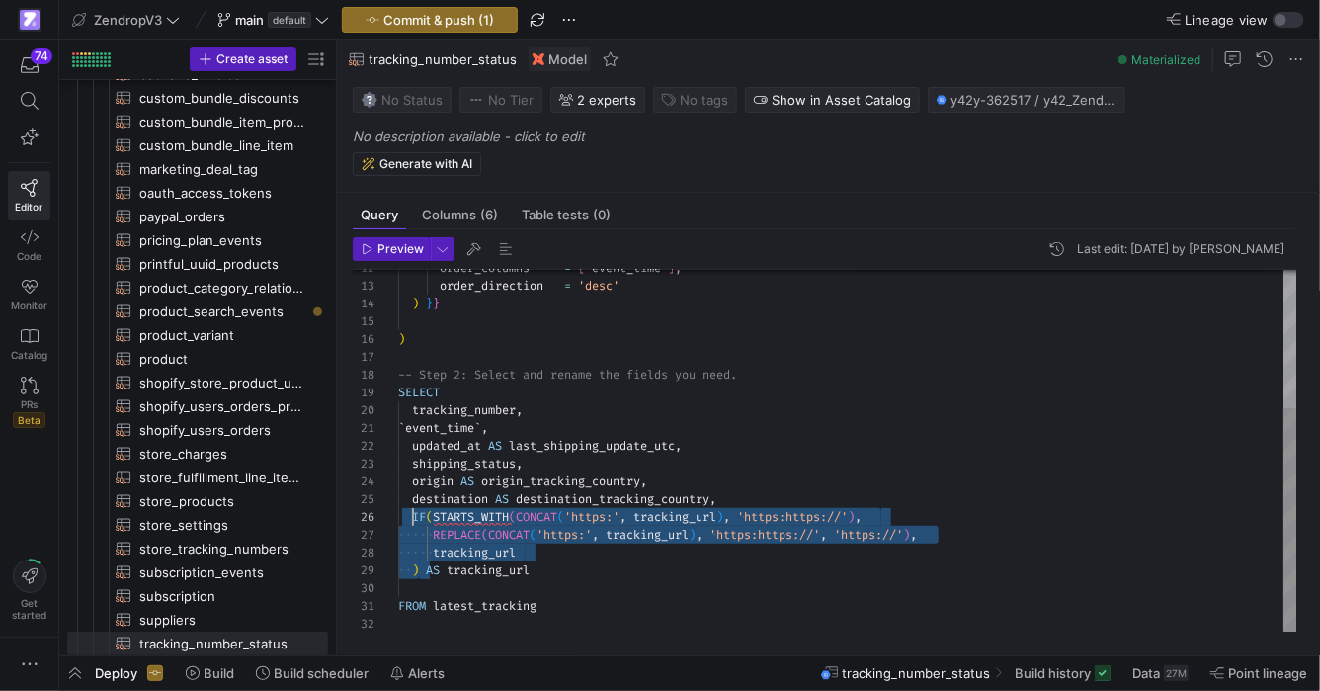
drag, startPoint x: 423, startPoint y: 570, endPoint x: 413, endPoint y: 518, distance: 53.3
click at [413, 518] on div "order_columns = [ 'event_time' ] , order_direction = 'desc' ) } } ) -- Step 2: …" at bounding box center [847, 339] width 899 height 585
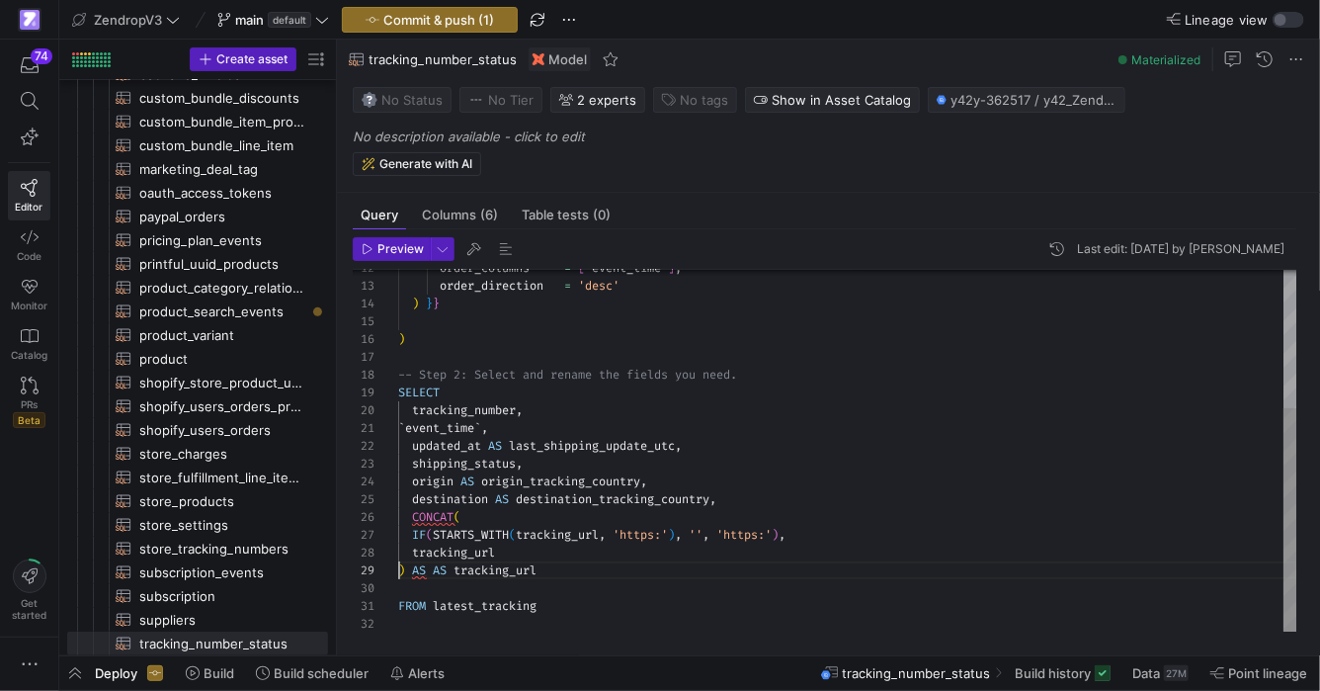
click at [399, 568] on div "order_columns = [ 'event_time' ] , order_direction = 'desc' ) } } ) -- Step 2: …" at bounding box center [847, 339] width 899 height 585
click at [414, 531] on div "order_columns = [ 'event_time' ] , order_direction = 'desc' ) } } ) -- Step 2: …" at bounding box center [847, 339] width 899 height 585
click at [414, 551] on div "order_columns = [ 'event_time' ] , order_direction = 'desc' ) } } ) -- Step 2: …" at bounding box center [847, 339] width 899 height 585
click at [426, 537] on div "order_columns = [ 'event_time' ] , order_direction = 'desc' ) } } ) -- Step 2: …" at bounding box center [847, 339] width 899 height 585
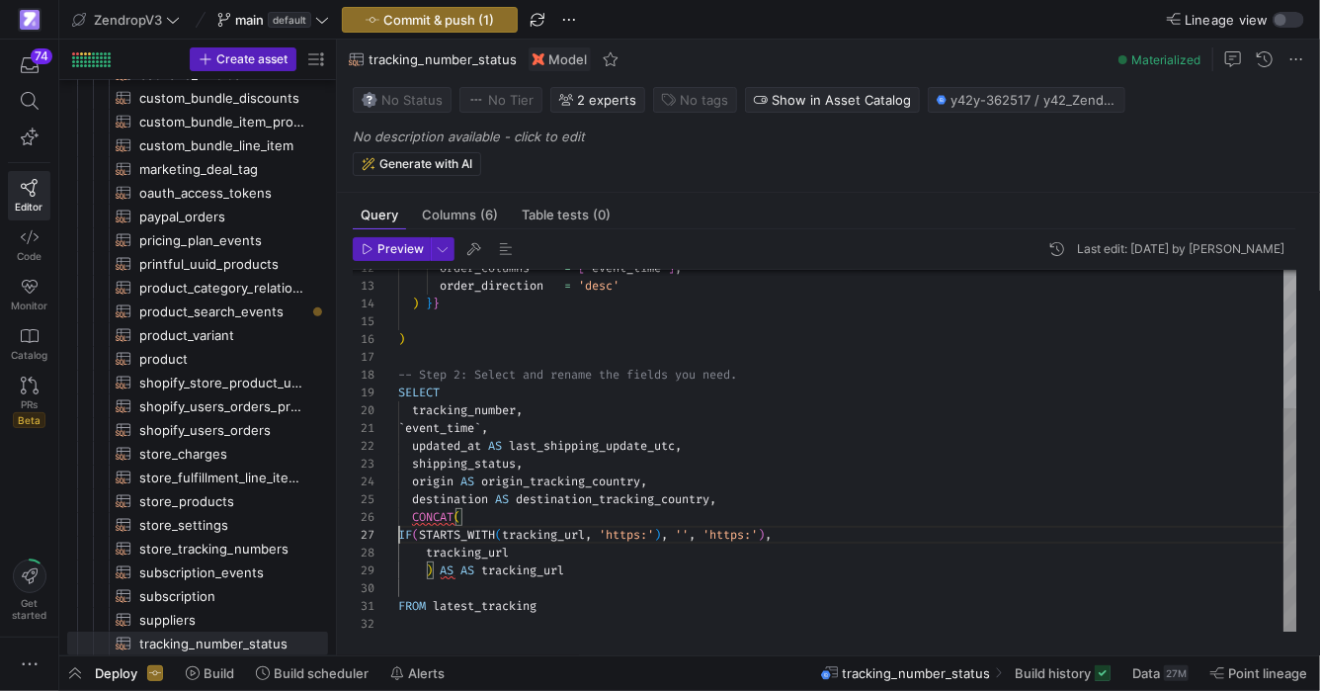
scroll to position [89, 64]
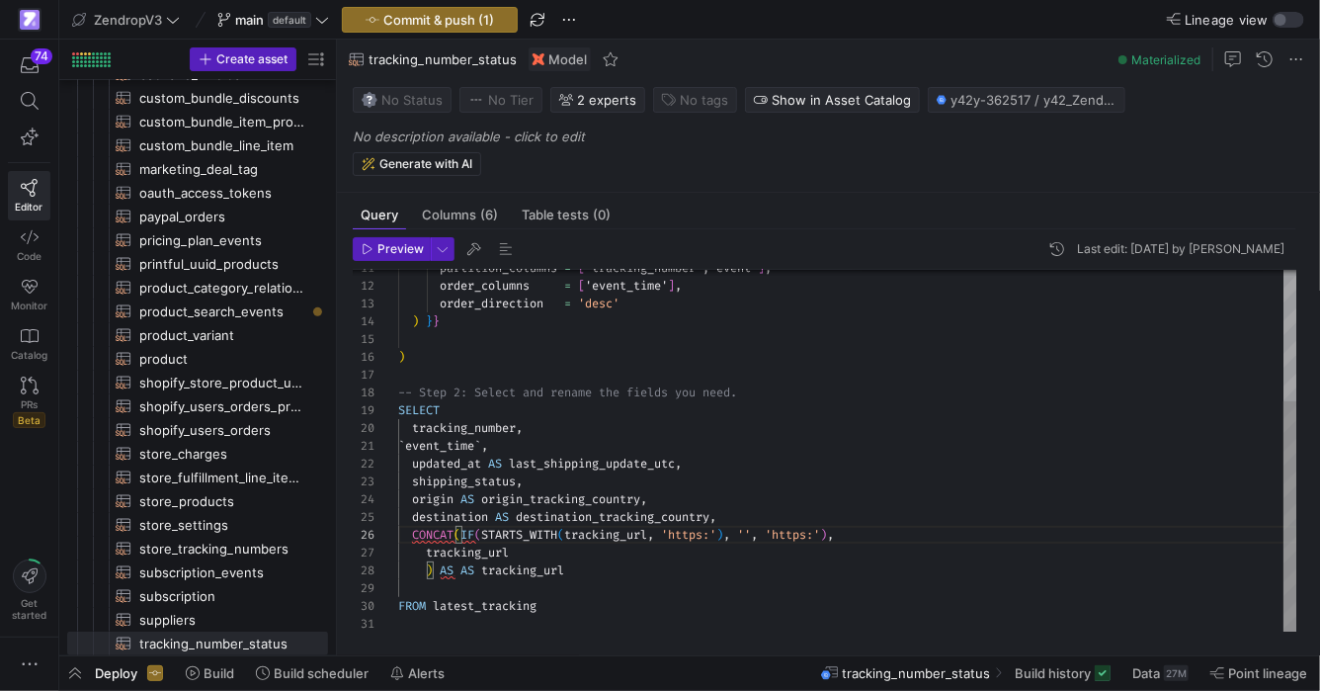
click at [426, 555] on div "order_columns = [ 'event_time' ] , order_direction = 'desc' ) } } ) -- Step 2: …" at bounding box center [847, 348] width 899 height 567
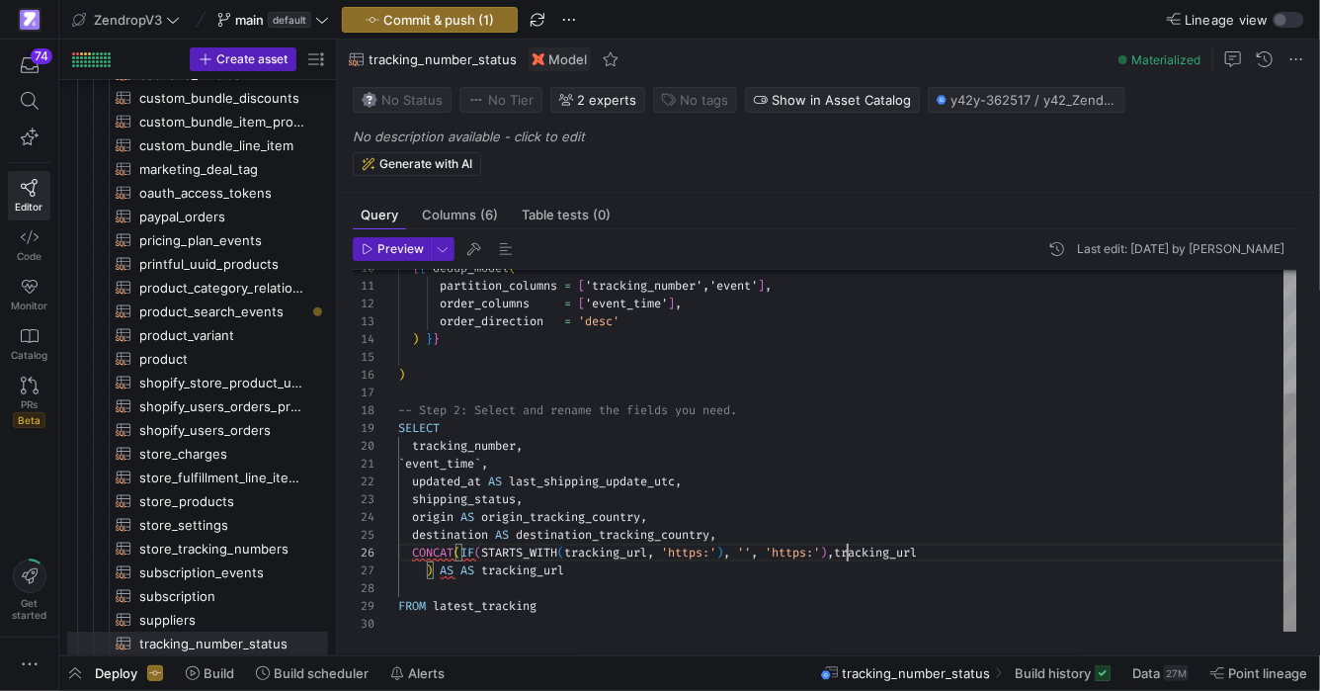
scroll to position [89, 449]
click at [427, 571] on div "order_columns = [ 'event_time' ] , order_direction = 'desc' ) } } ) -- Step 2: …" at bounding box center [847, 357] width 899 height 549
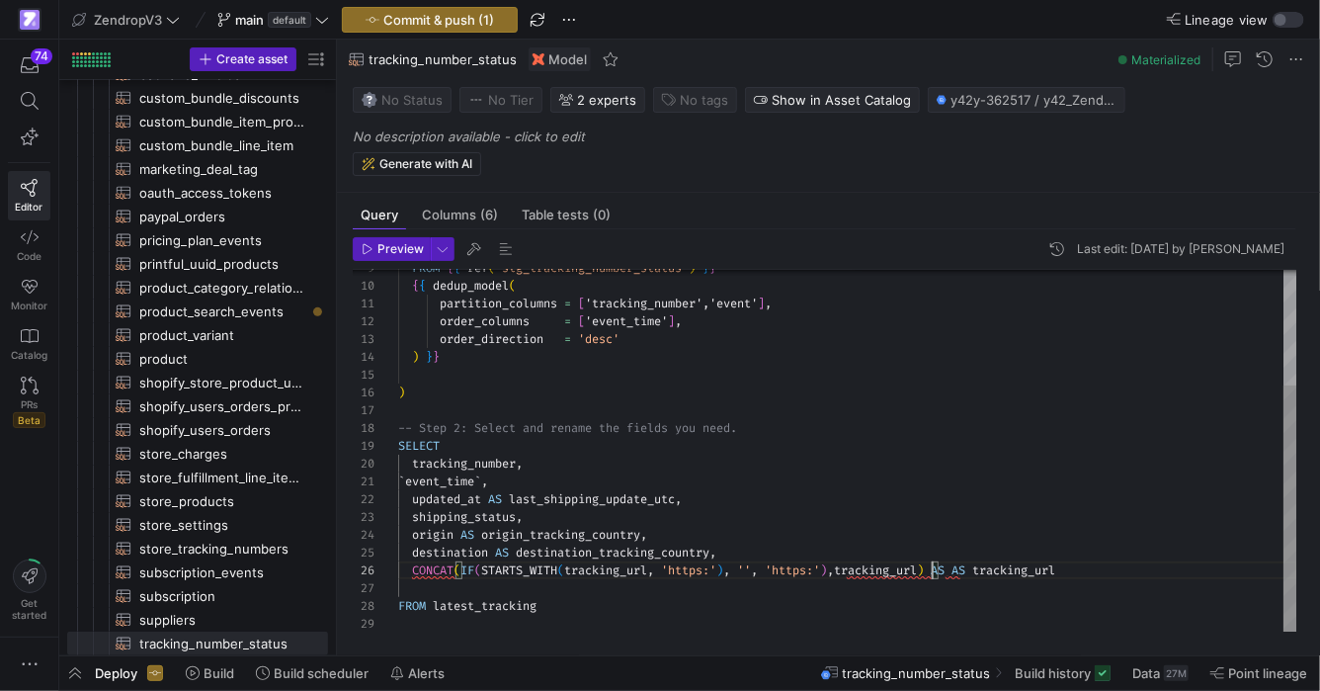
click at [955, 568] on div "order_columns = [ 'event_time' ] , order_direction = 'desc' ) } } ) -- Step 2: …" at bounding box center [847, 367] width 899 height 532
type textarea "`event_time`, updated_at AS last_shipping_update_utc, shipping_status, origin A…"
click at [447, 245] on span "button" at bounding box center [443, 249] width 22 height 22
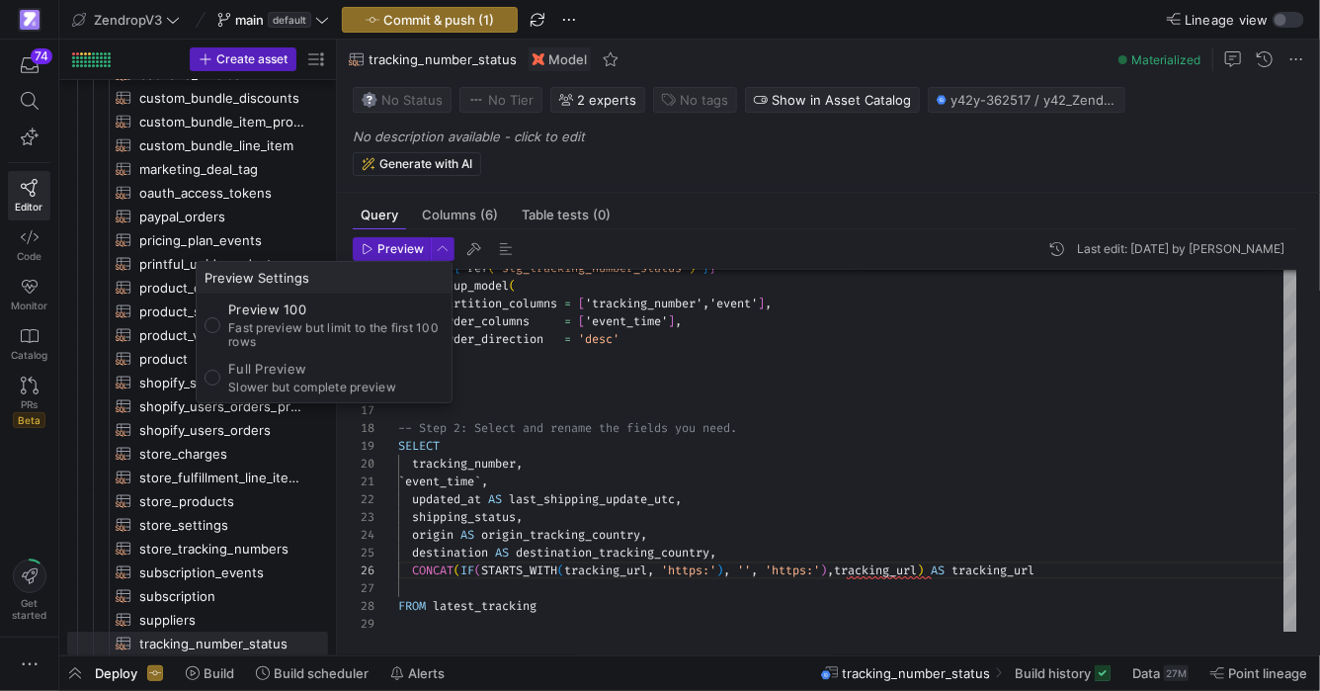
click at [401, 246] on div at bounding box center [660, 345] width 1320 height 691
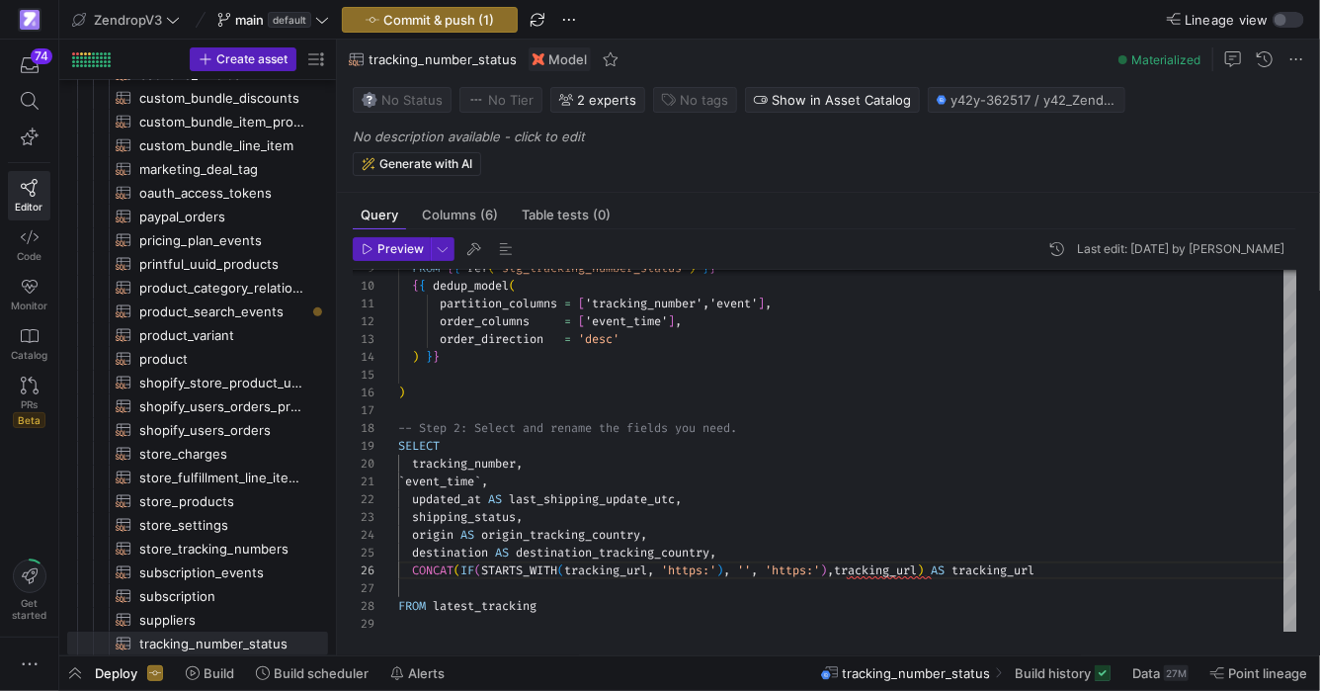
click at [401, 246] on span "Preview" at bounding box center [400, 249] width 46 height 14
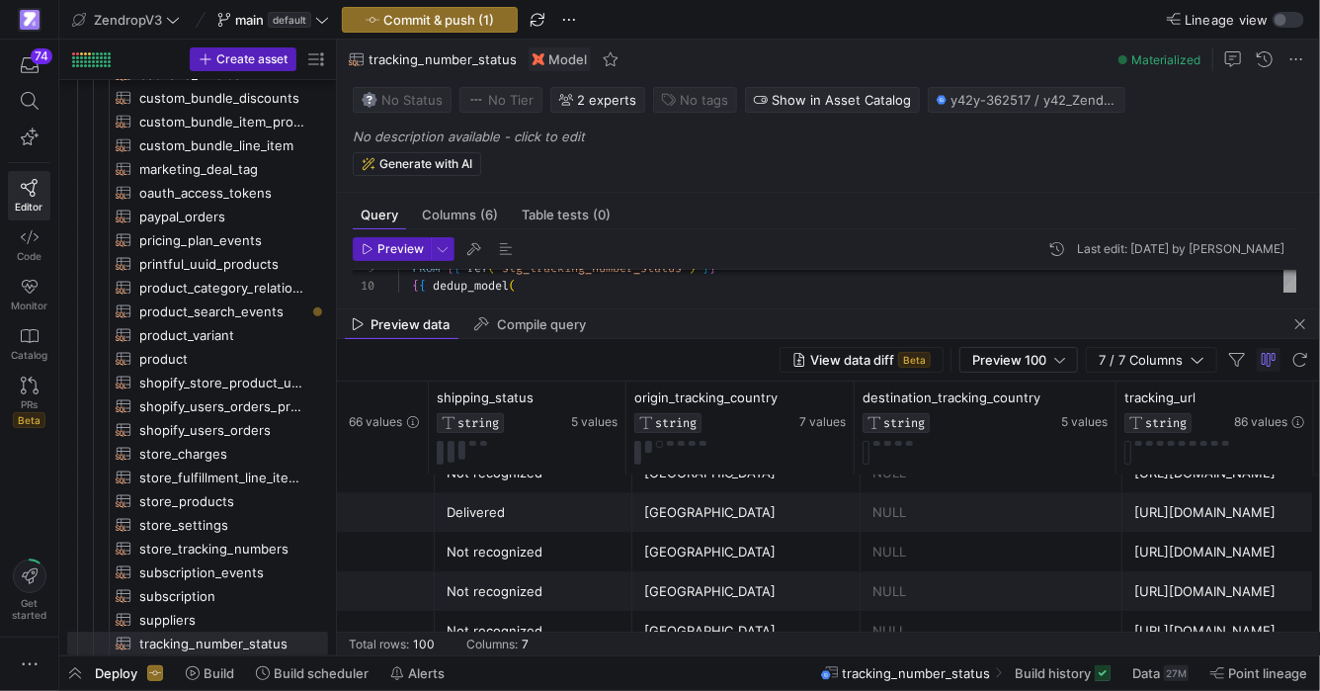
scroll to position [2658, 0]
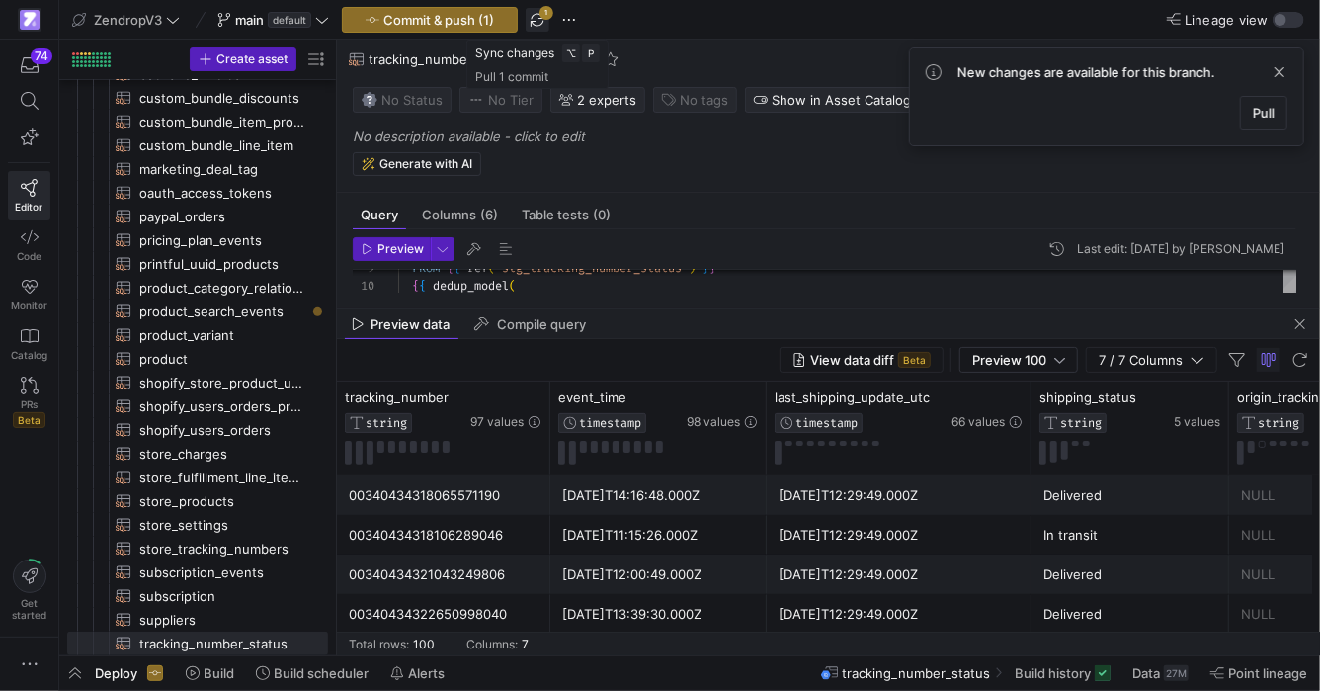
click at [535, 21] on span "button" at bounding box center [538, 20] width 24 height 24
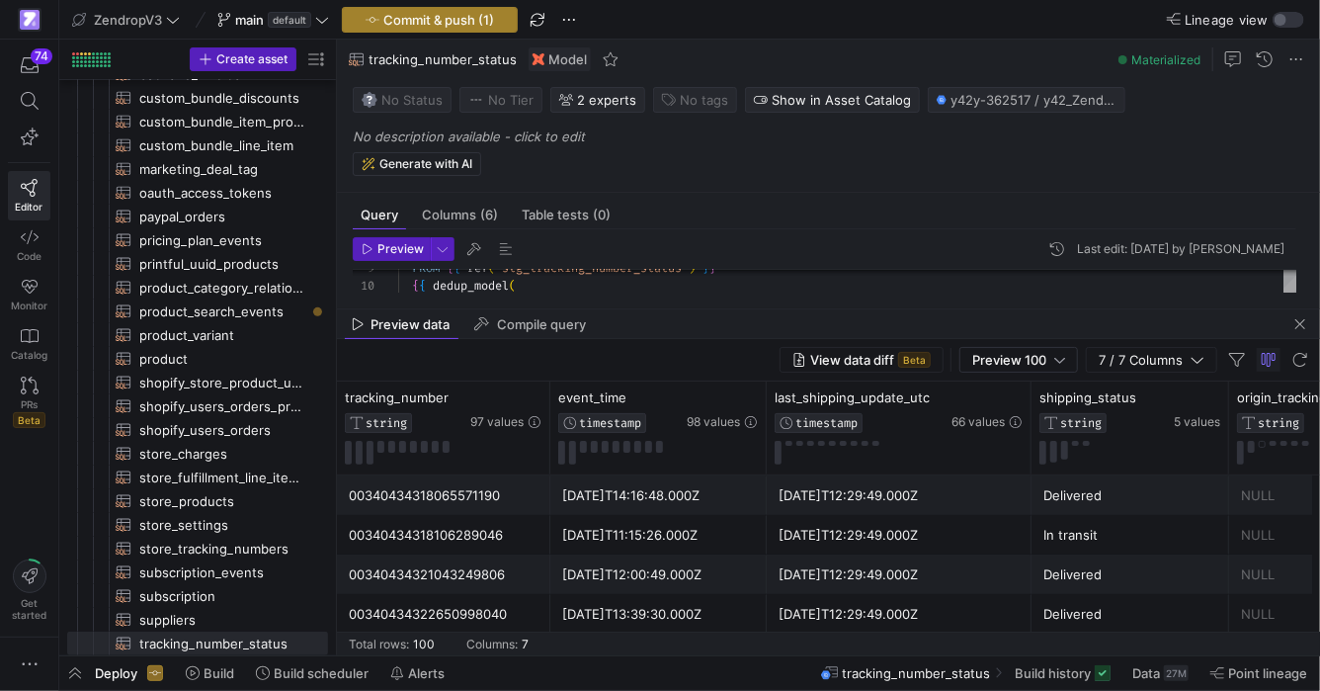
click at [459, 18] on span "Commit & push (1)" at bounding box center [438, 20] width 111 height 16
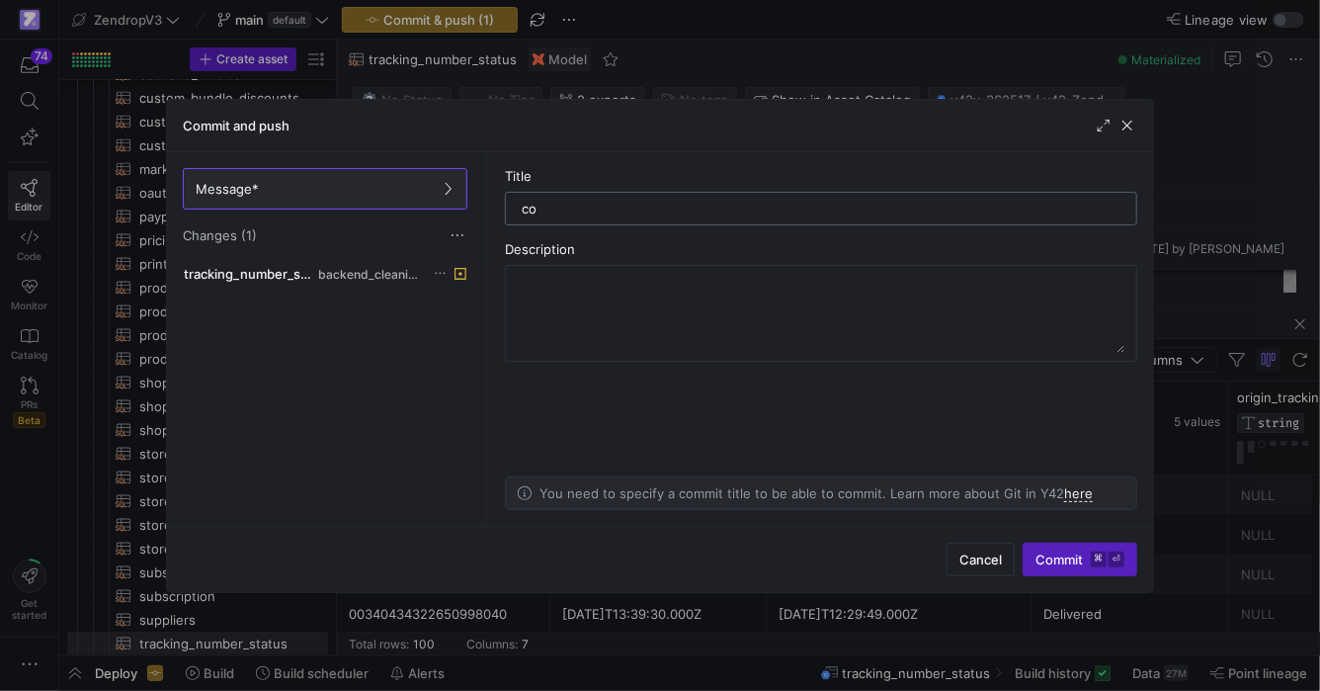
type input "c"
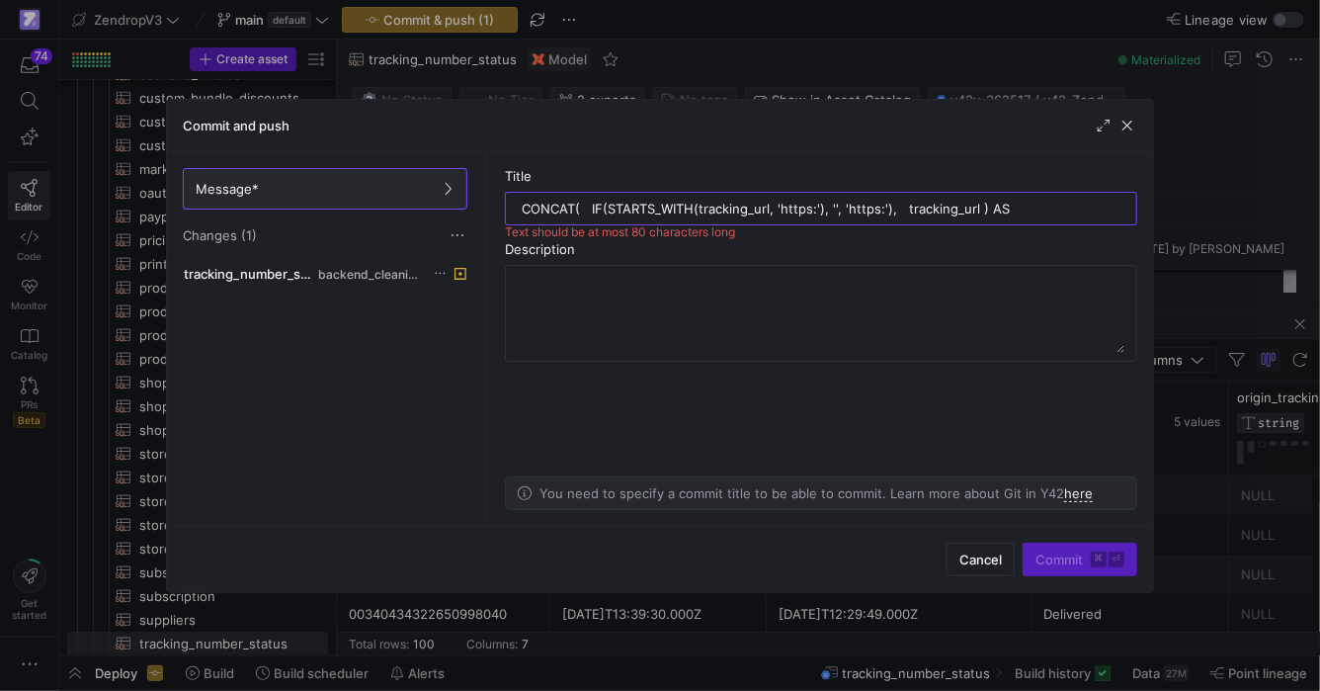
drag, startPoint x: 902, startPoint y: 208, endPoint x: 506, endPoint y: 185, distance: 396.9
click at [506, 185] on div "Title CONCAT( IF(STARTS_WITH(tracking_url, 'https:'), '', 'https:'), tracking_u…" at bounding box center [821, 196] width 632 height 57
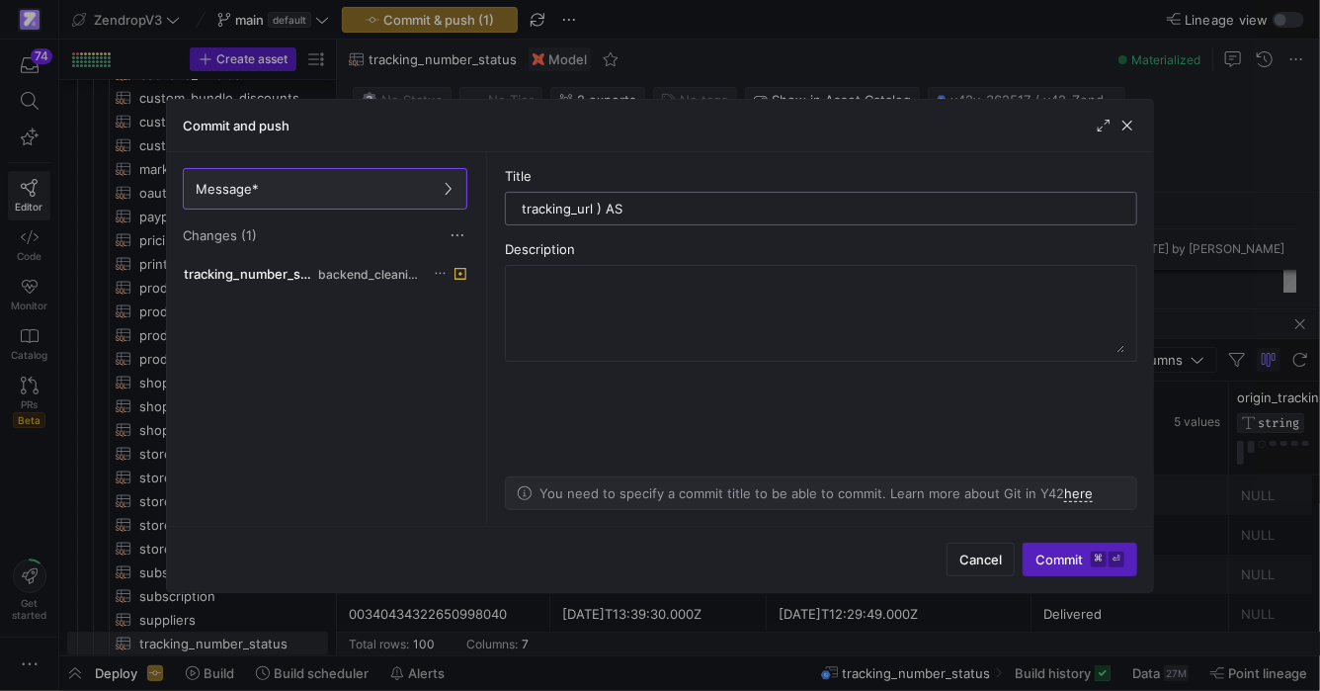
drag, startPoint x: 649, startPoint y: 205, endPoint x: 597, endPoint y: 207, distance: 52.4
click at [597, 207] on input "tracking_url ) AS" at bounding box center [821, 209] width 599 height 16
drag, startPoint x: 596, startPoint y: 208, endPoint x: 681, endPoint y: 212, distance: 85.1
click at [681, 212] on input "tracking_url was du" at bounding box center [821, 209] width 599 height 16
click at [573, 212] on input "tracking_url correction" at bounding box center [821, 209] width 599 height 16
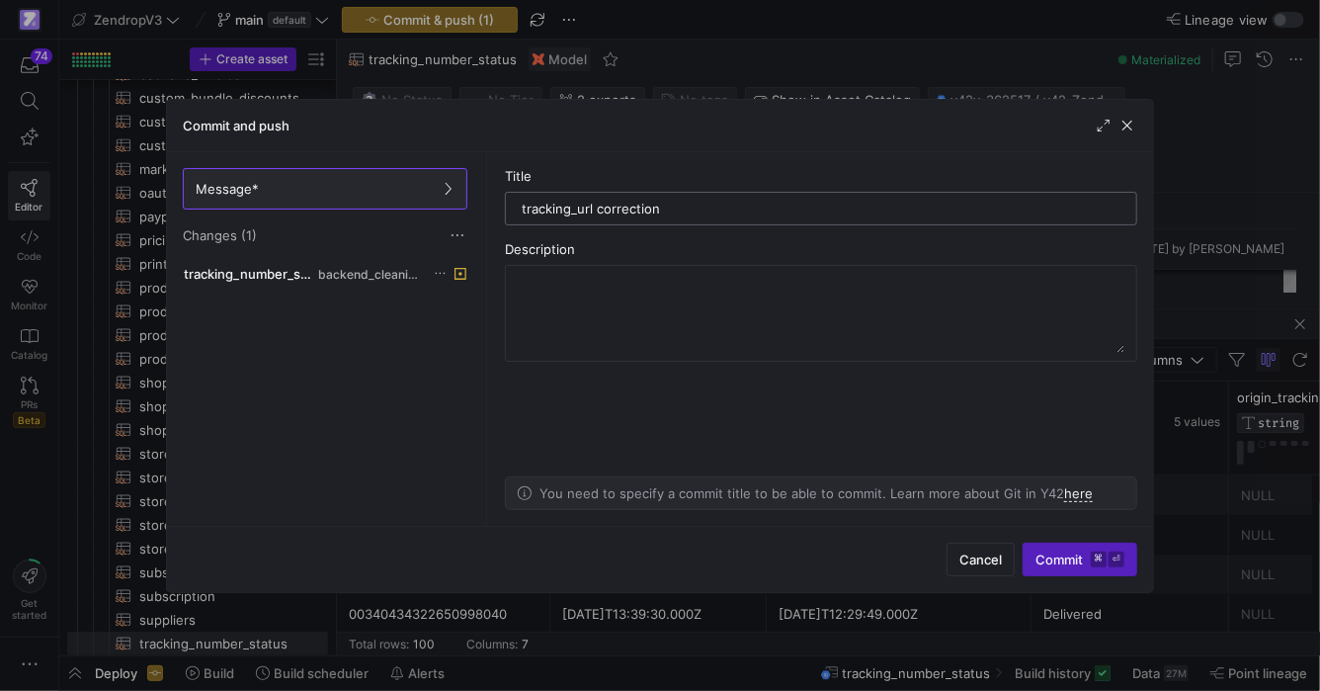
click at [573, 212] on input "tracking_url correction" at bounding box center [821, 209] width 599 height 16
type input "tracking_url correction"
click at [604, 294] on textarea at bounding box center [821, 313] width 607 height 79
paste textarea "tracking_url"
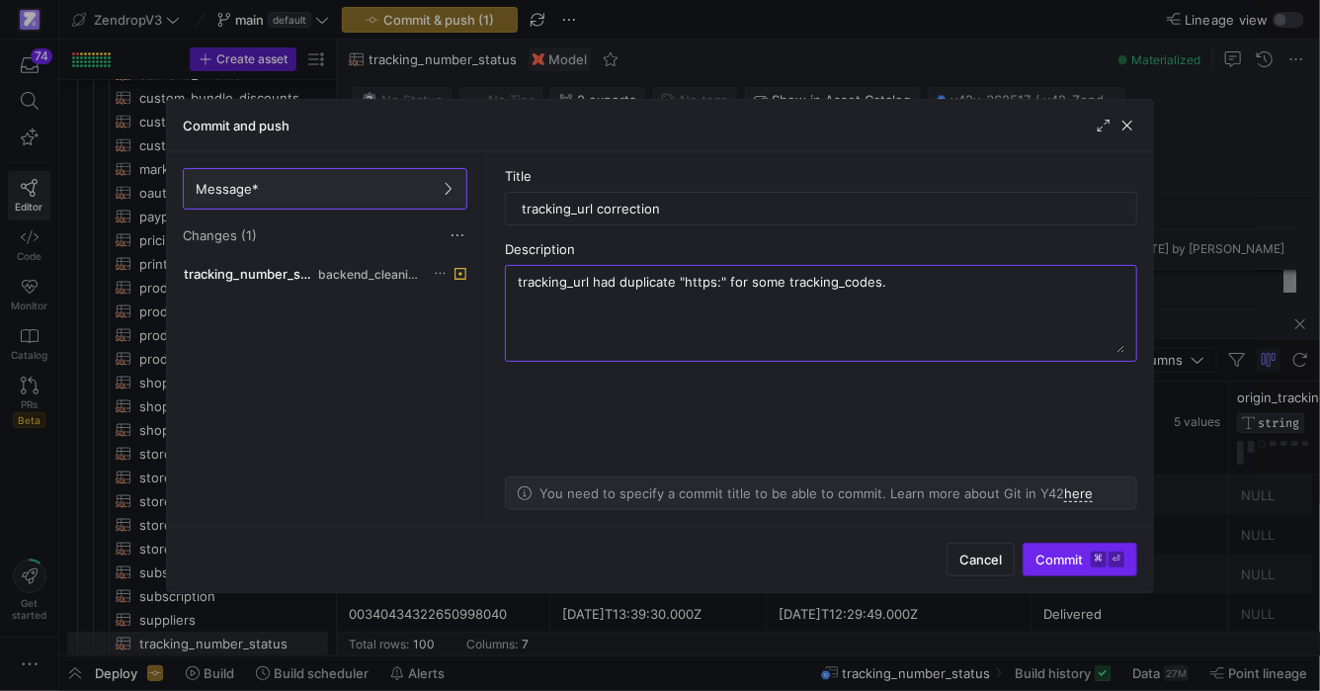
type textarea "tracking_url had duplicate "https:" for some tracking_codes."
click at [1073, 556] on span "Commit ⌘ ⏎" at bounding box center [1080, 559] width 89 height 16
